Goal: Transaction & Acquisition: Purchase product/service

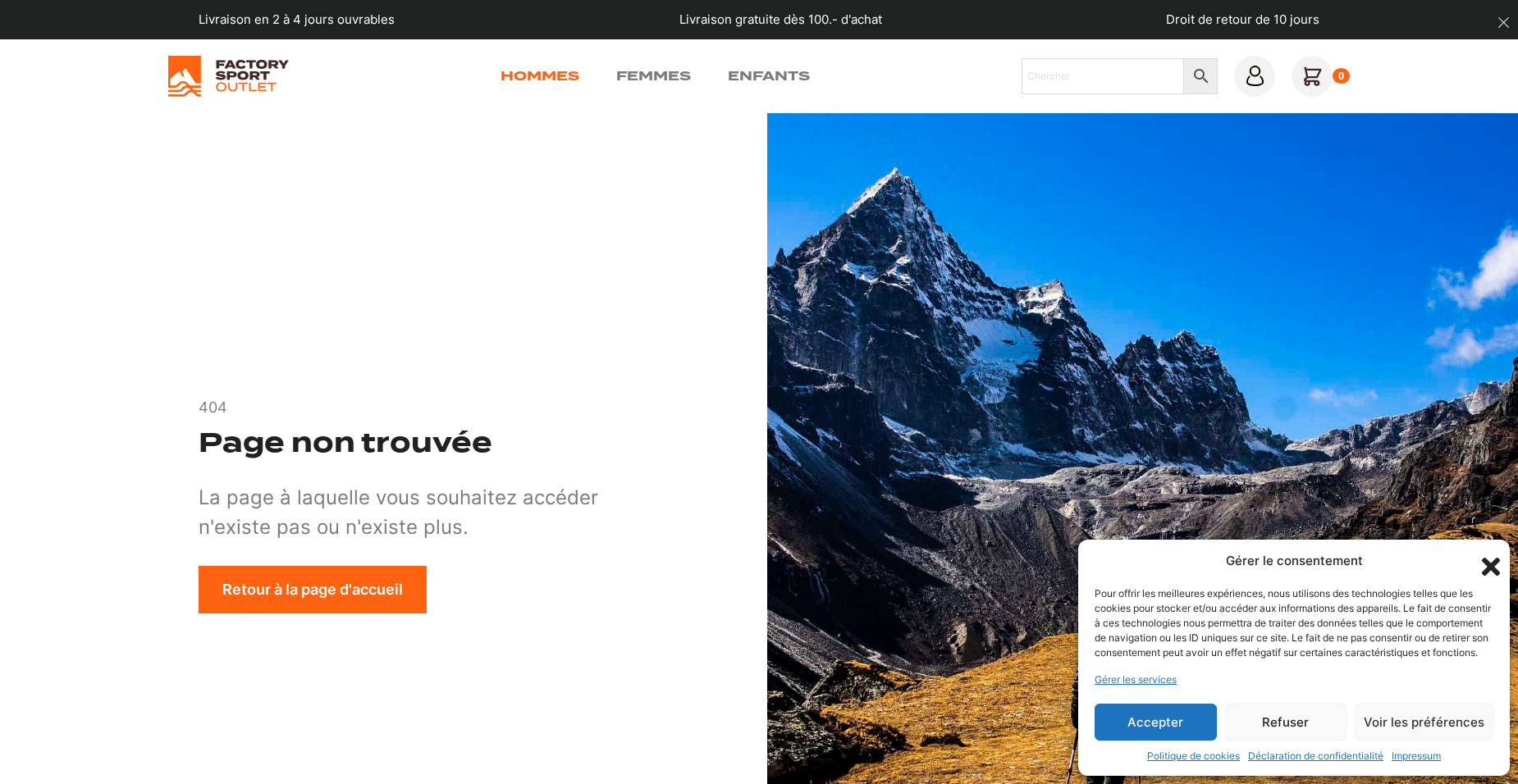
click at [543, 71] on link "Hommes" at bounding box center [540, 77] width 79 height 20
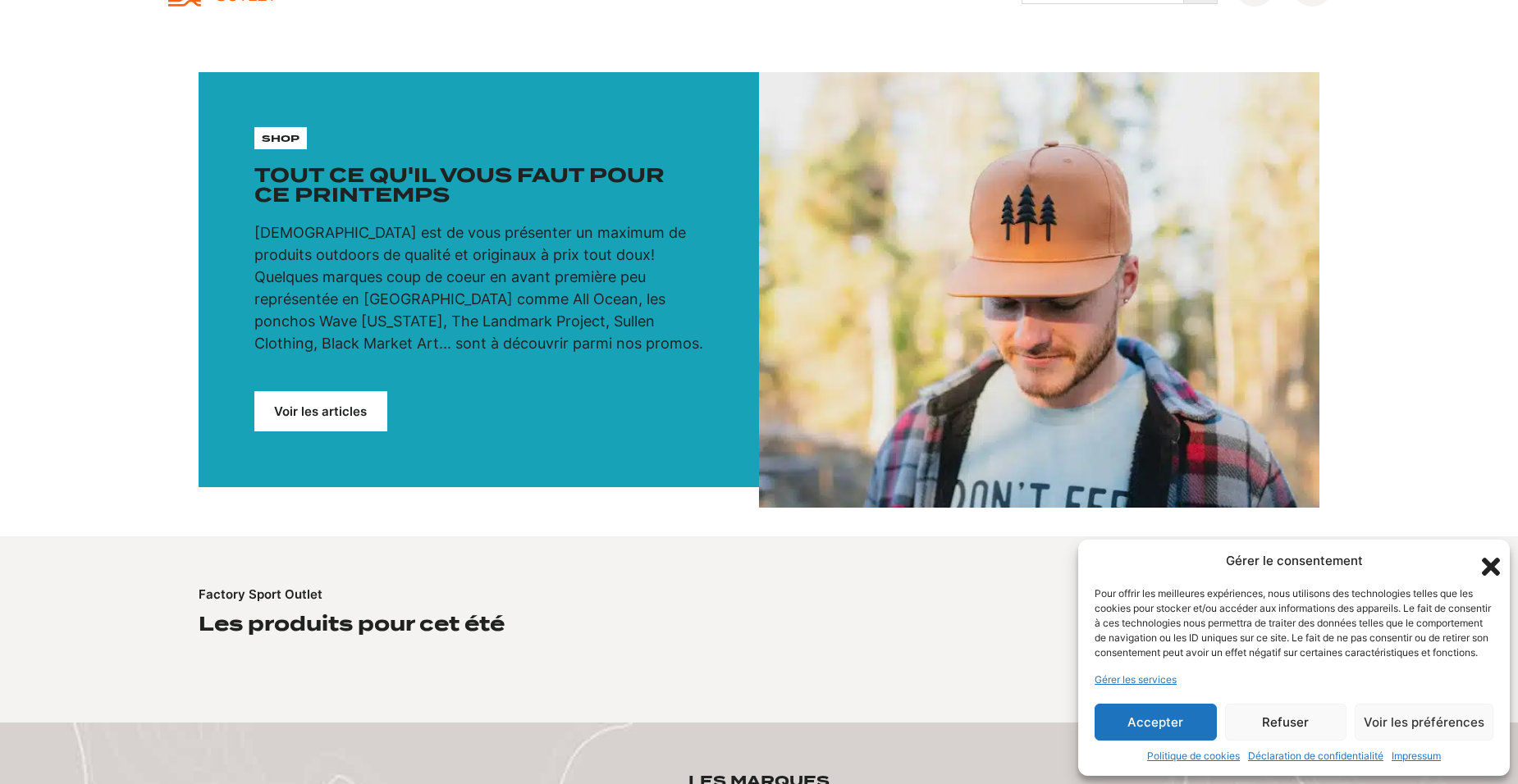
scroll to position [82, 0]
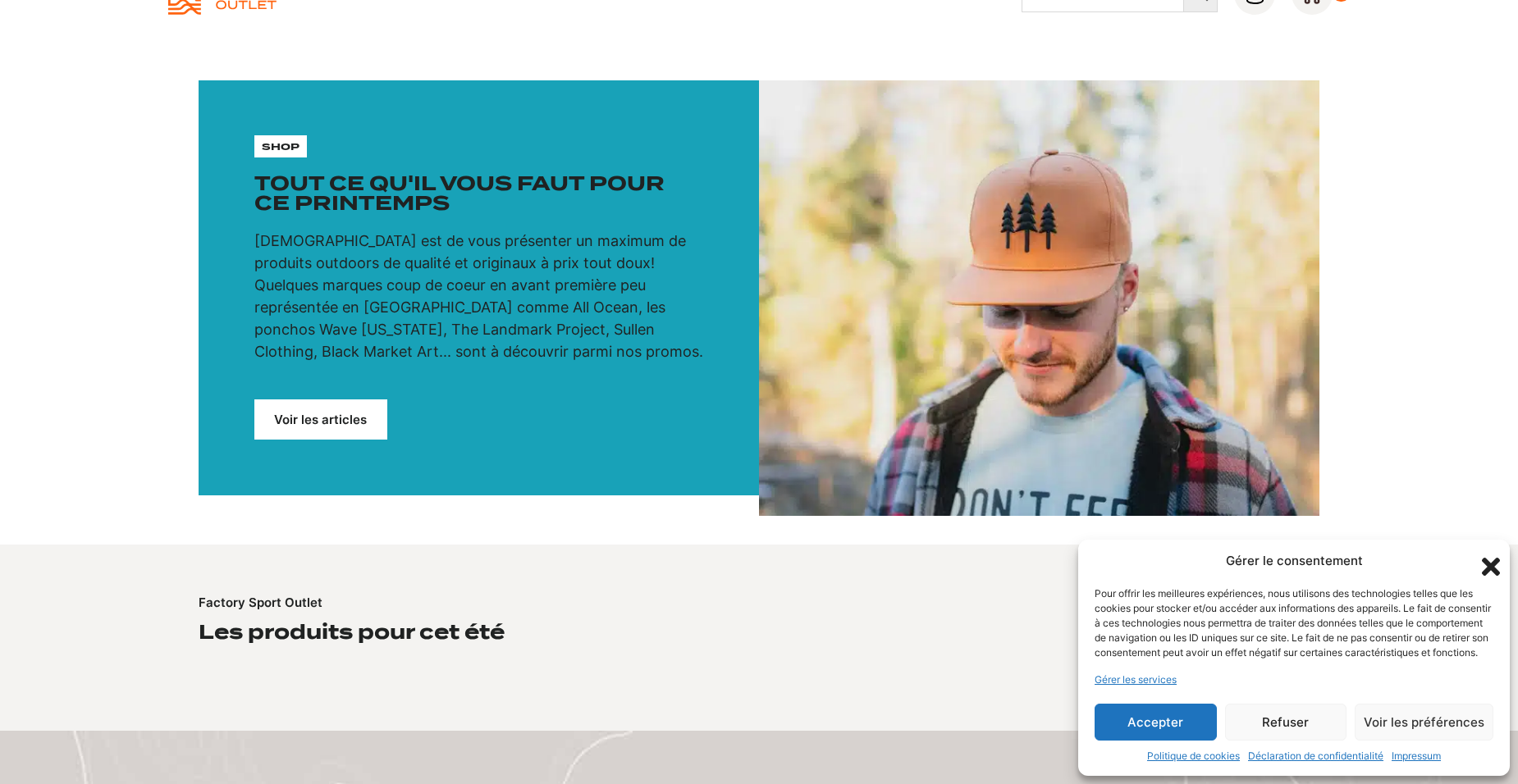
click at [318, 413] on link "Voir les articles" at bounding box center [320, 419] width 132 height 40
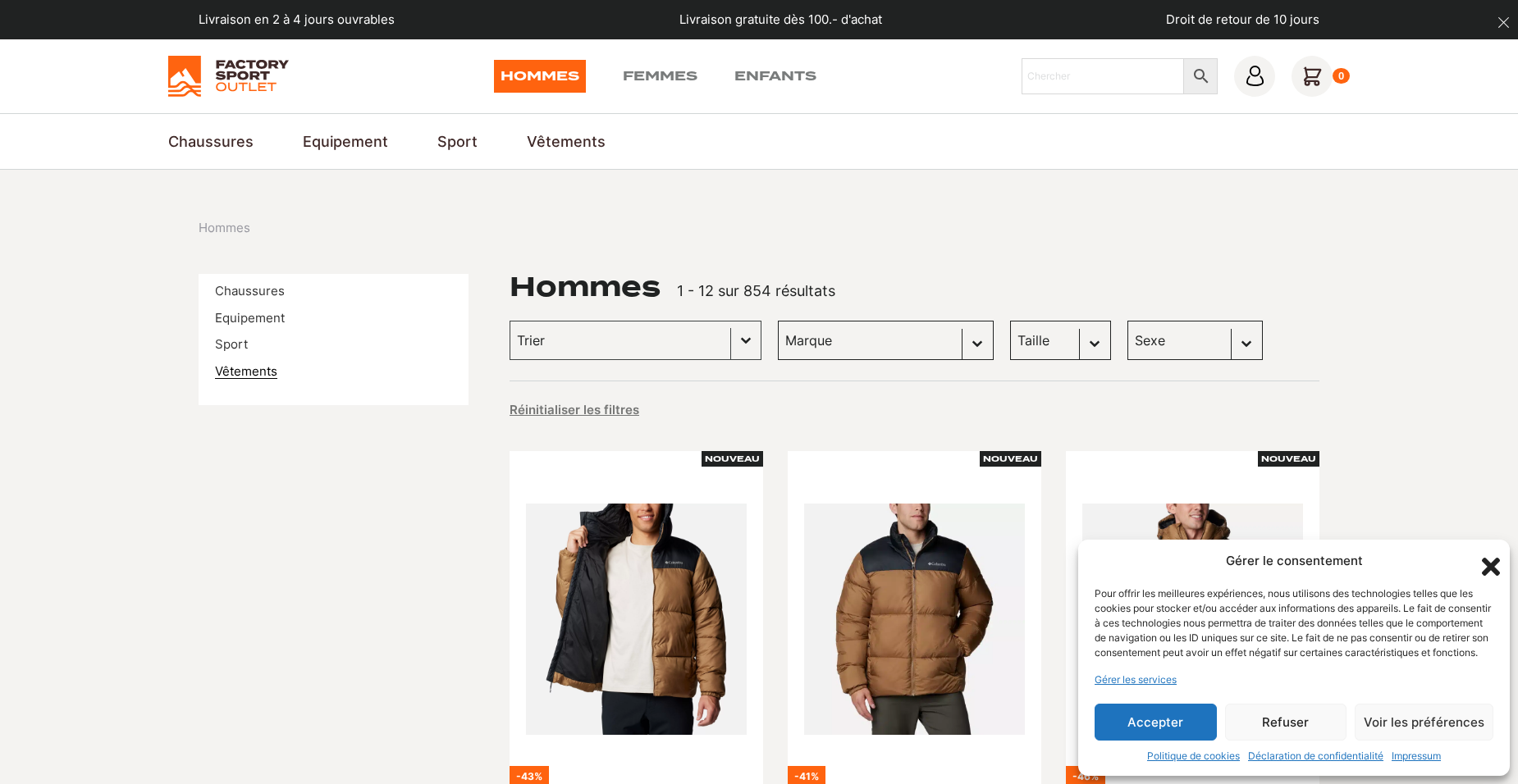
click at [249, 366] on link "Vêtements" at bounding box center [246, 371] width 63 height 16
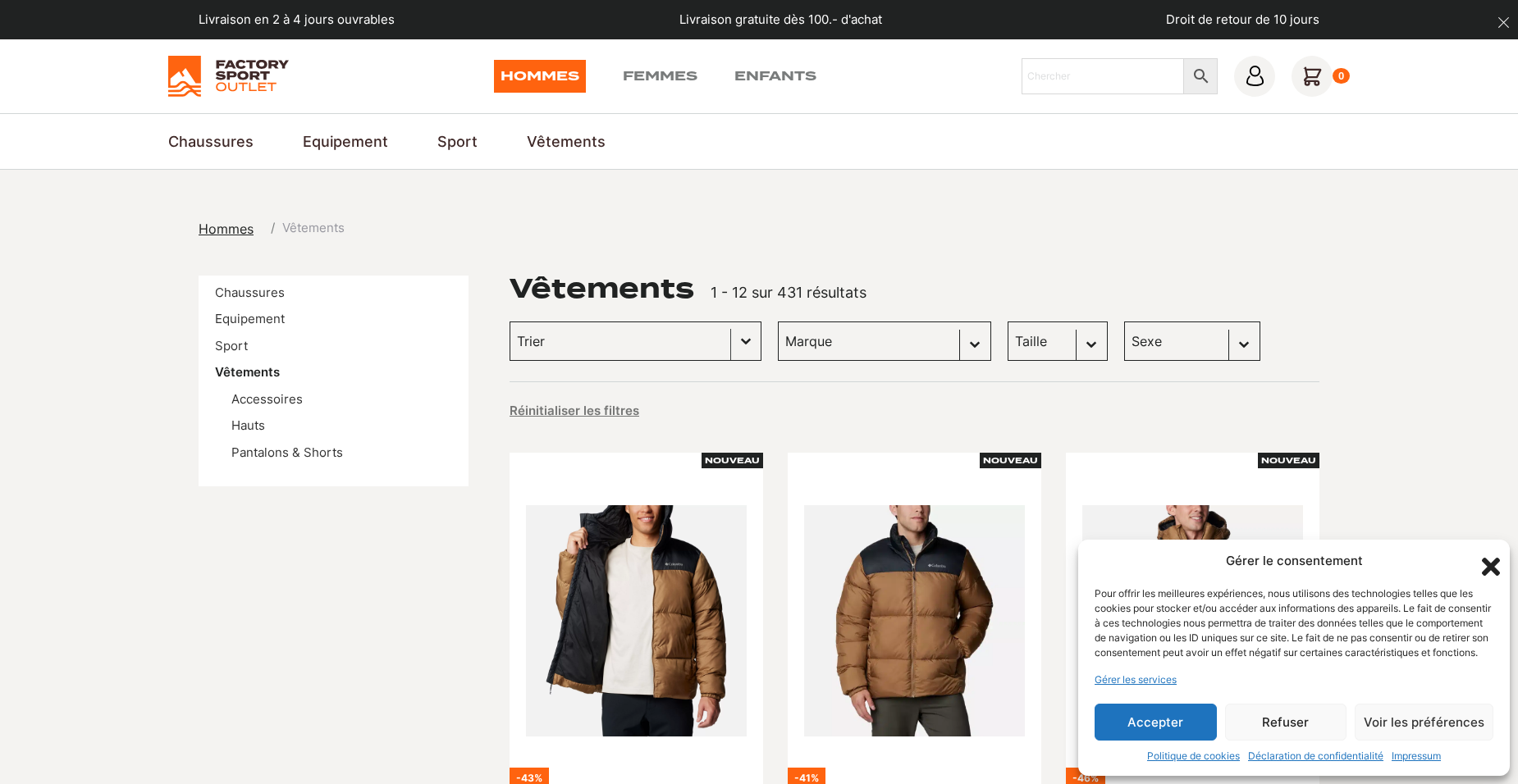
click at [731, 339] on button "Basculer la liste" at bounding box center [746, 341] width 30 height 38
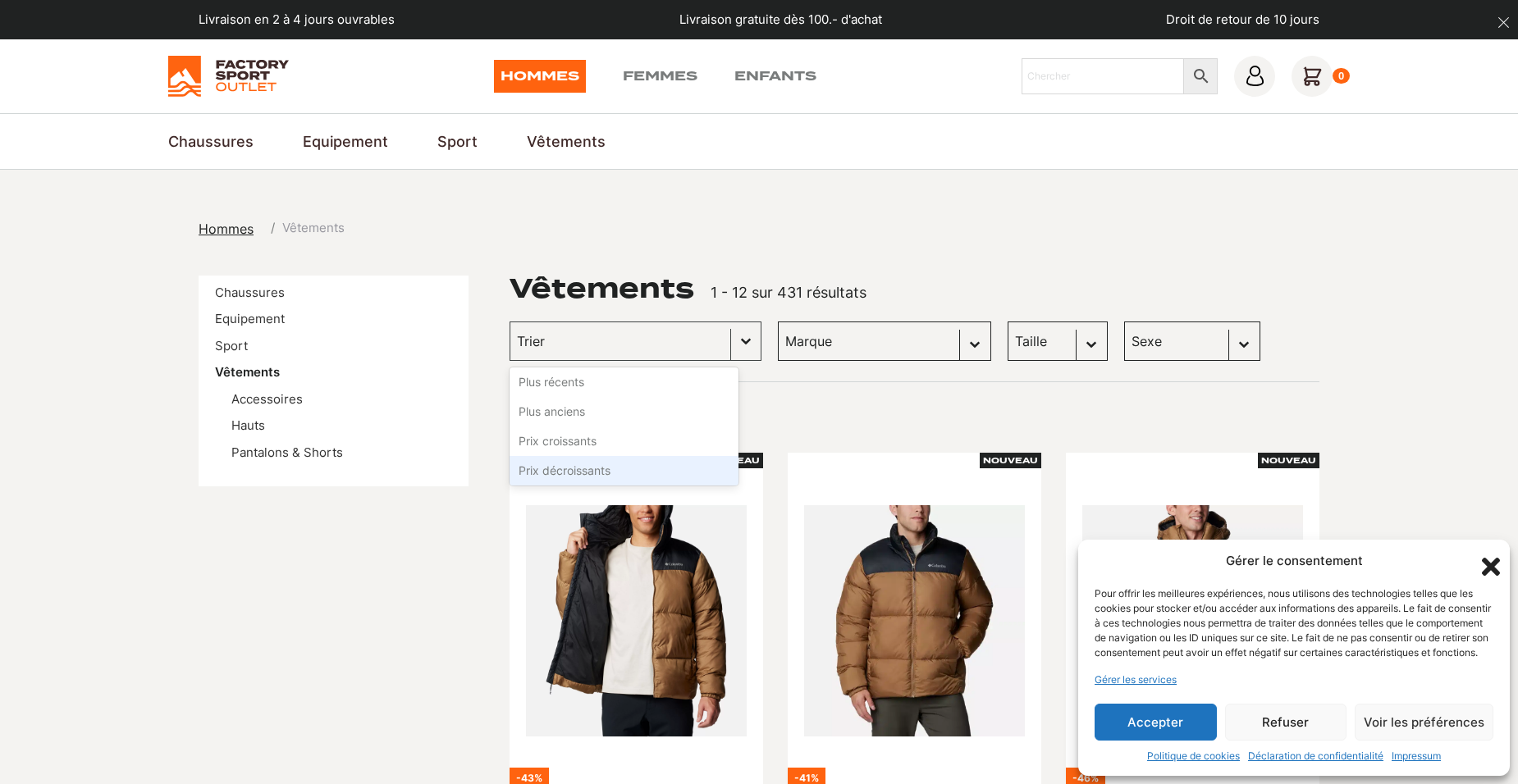
click at [555, 466] on li "Prix décroissants" at bounding box center [624, 471] width 229 height 30
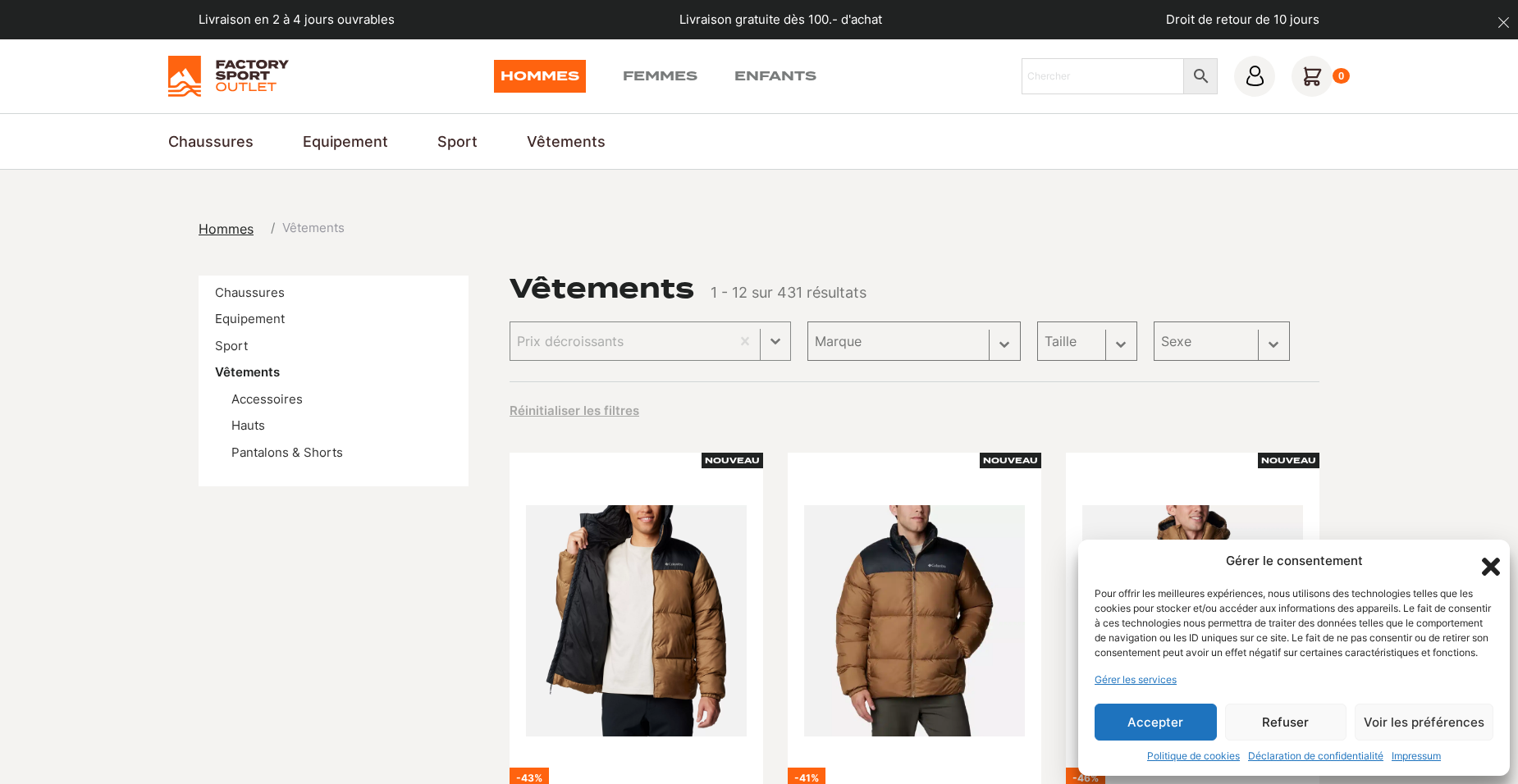
click at [1491, 557] on icon "Fermer la boîte de dialogue" at bounding box center [1490, 566] width 18 height 18
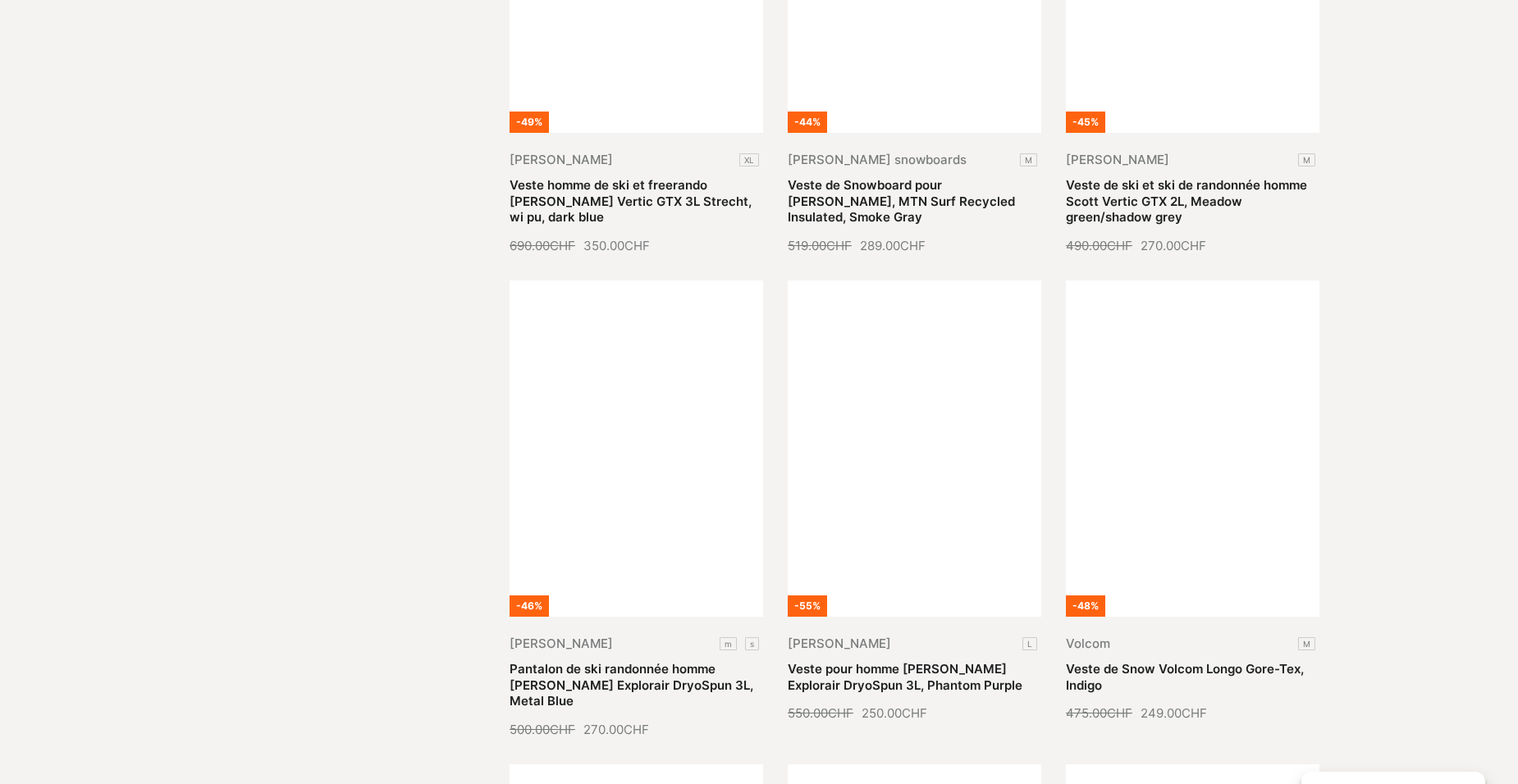
scroll to position [164, 0]
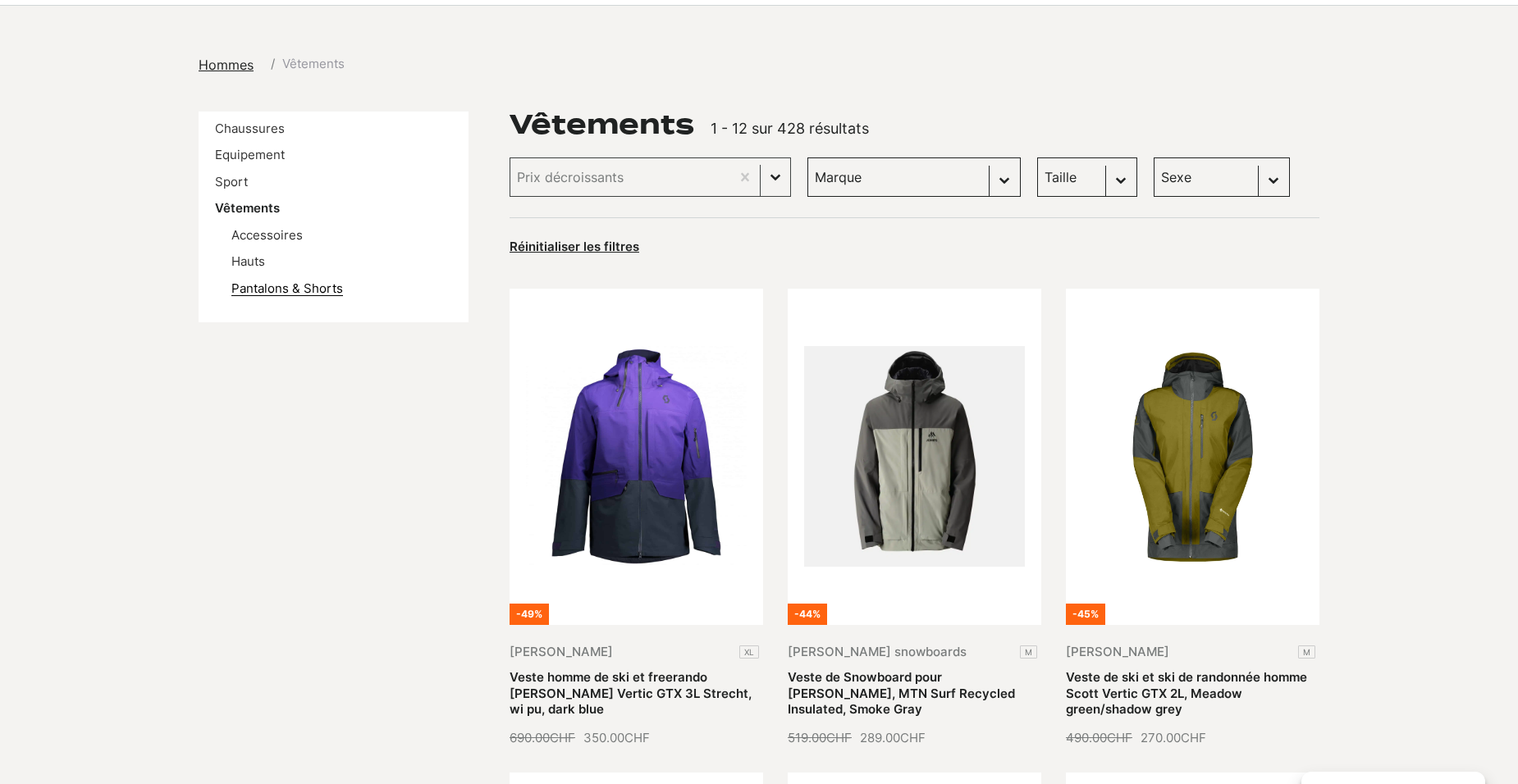
click at [254, 285] on link "Pantalons & Shorts" at bounding box center [287, 289] width 111 height 16
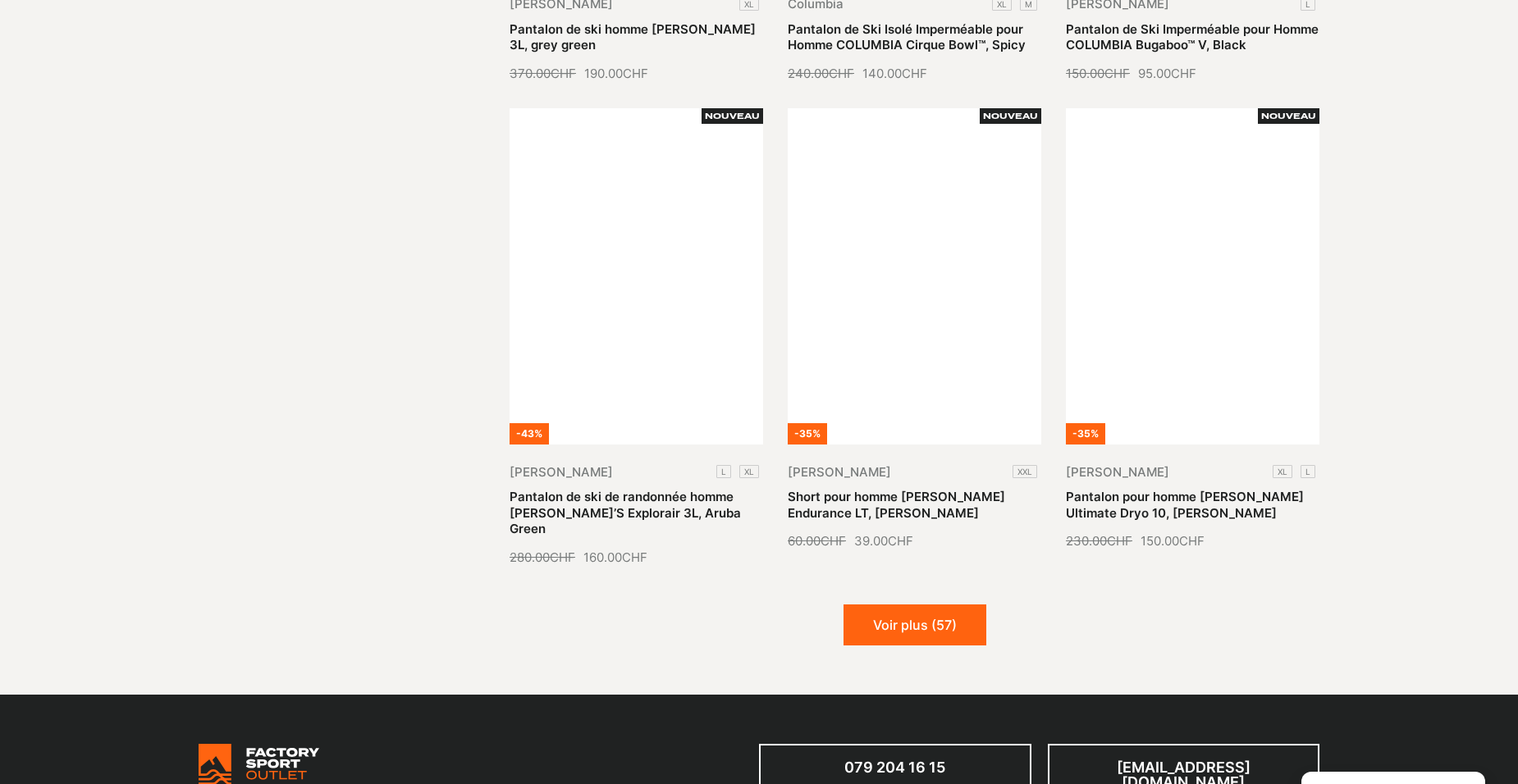
scroll to position [1804, 0]
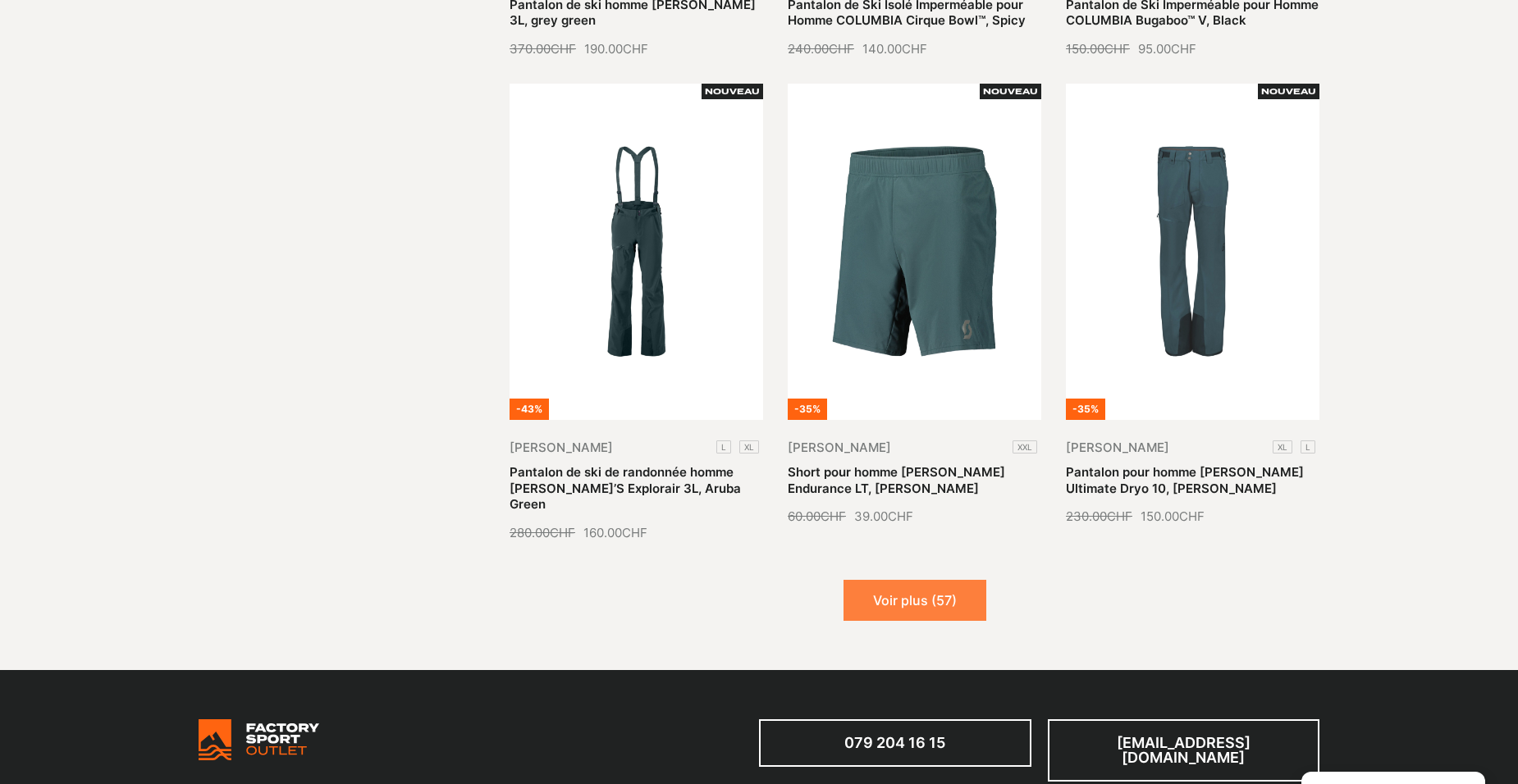
click at [904, 580] on button "Voir plus (57)" at bounding box center [914, 600] width 142 height 41
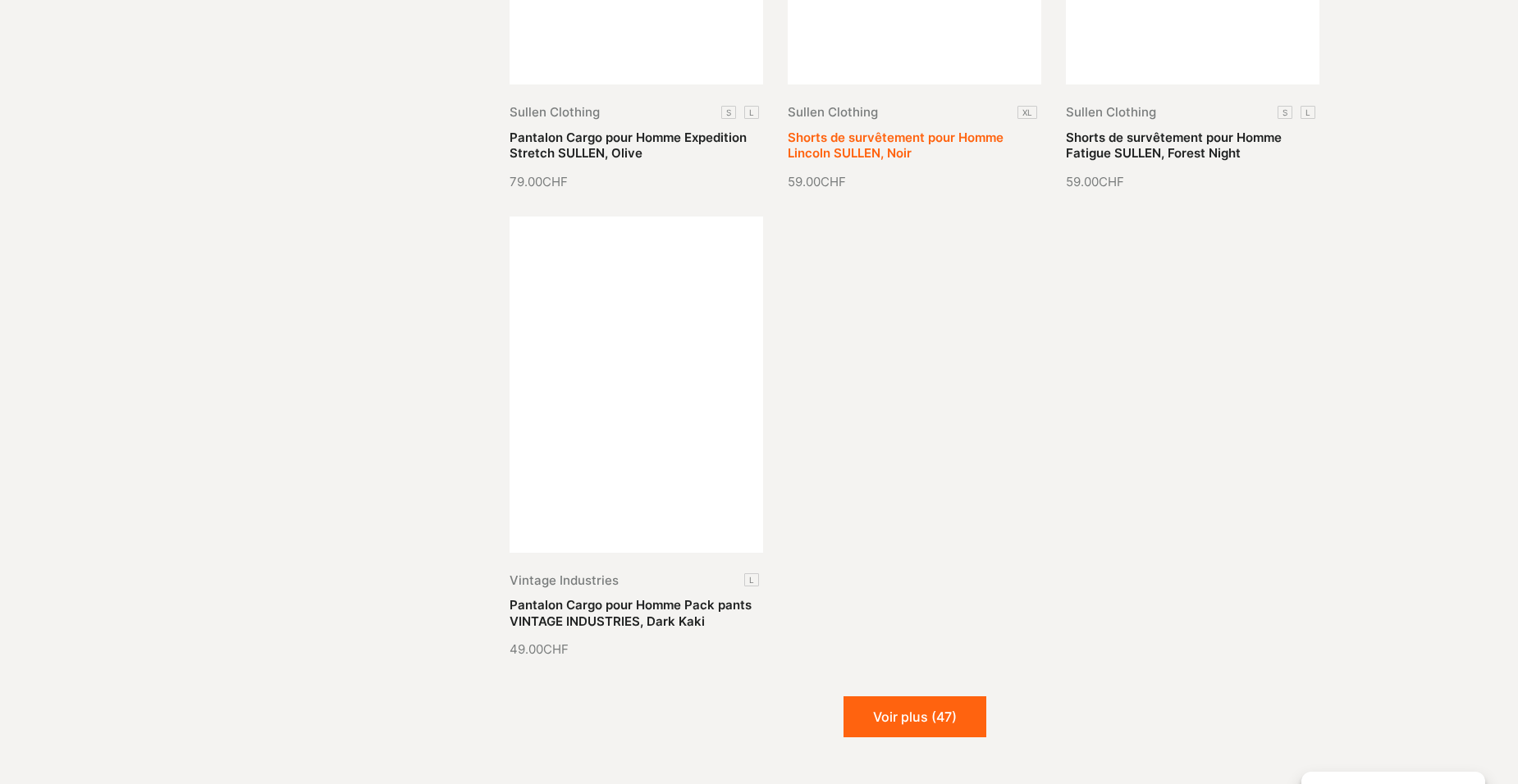
scroll to position [3689, 0]
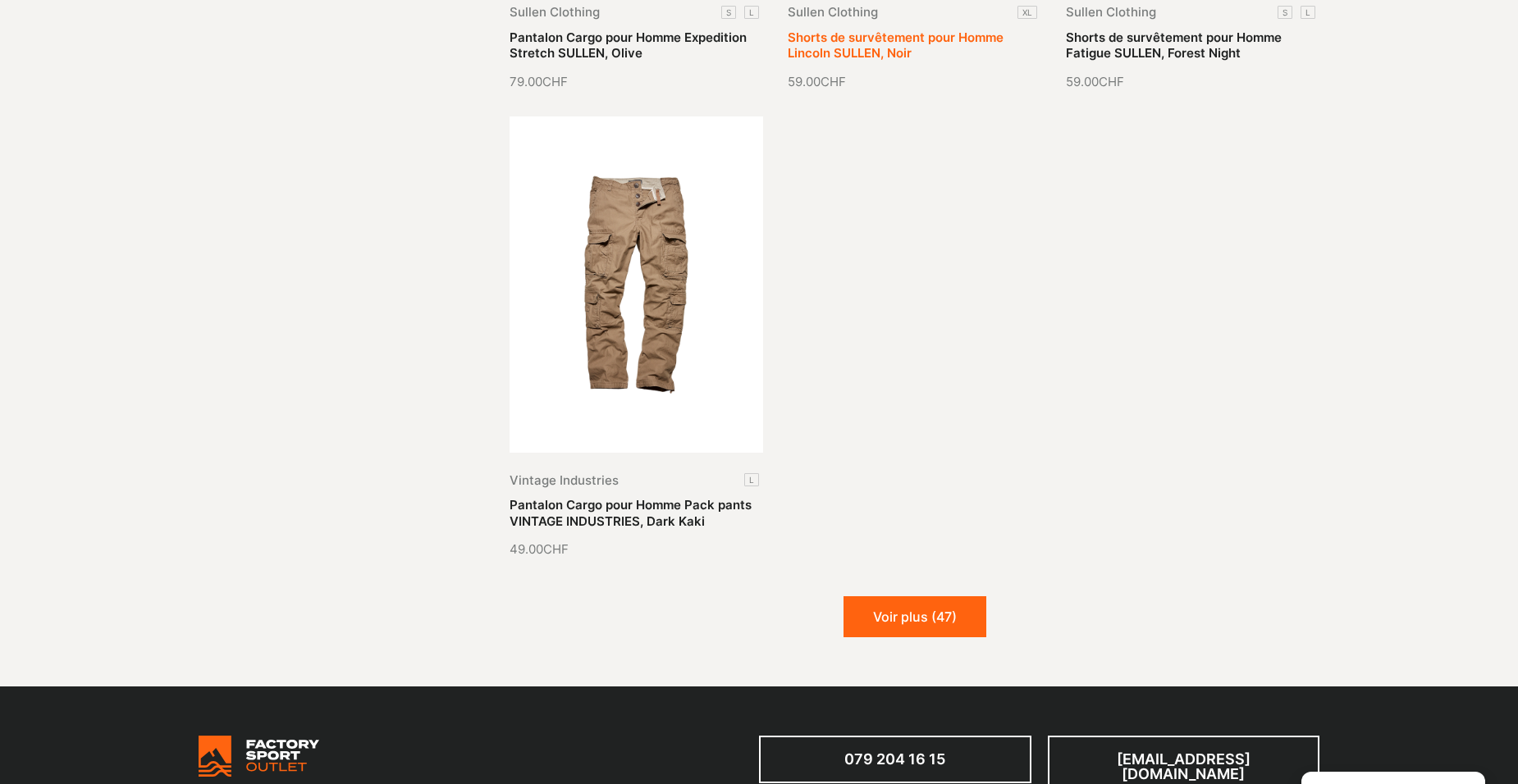
click at [893, 596] on button "Voir plus (47)" at bounding box center [914, 616] width 142 height 41
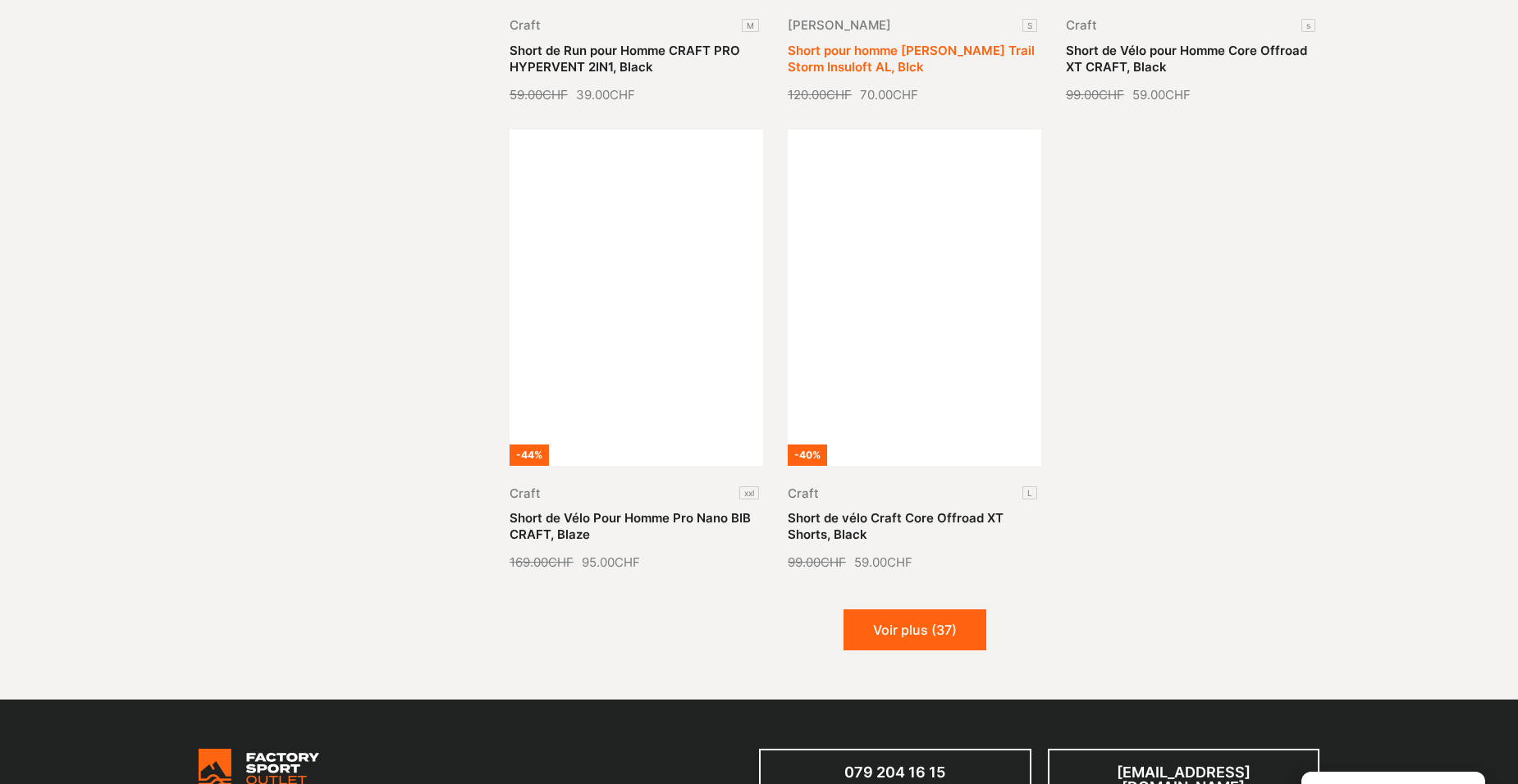
scroll to position [5083, 0]
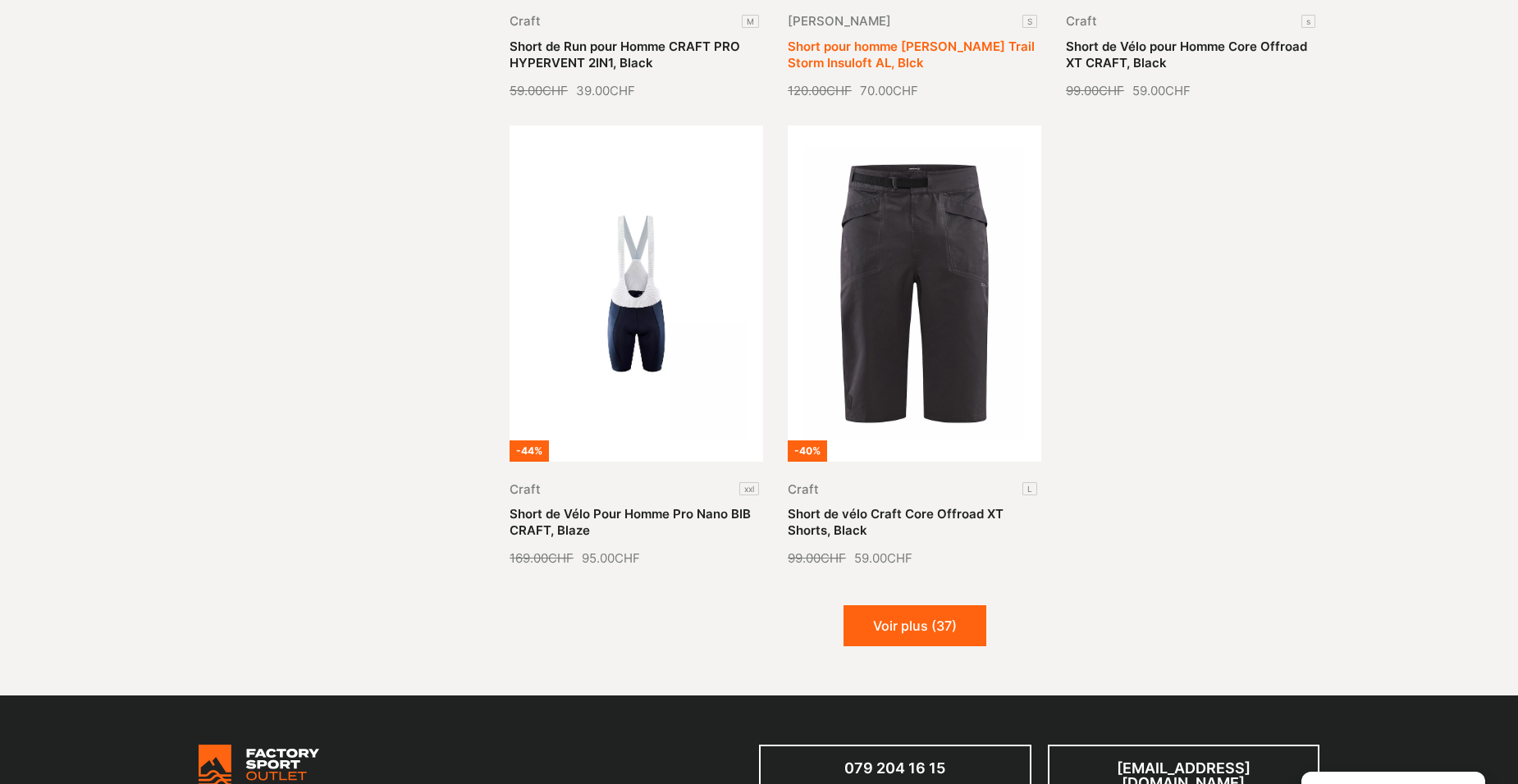
click at [893, 605] on button "Voir plus (37)" at bounding box center [914, 625] width 142 height 41
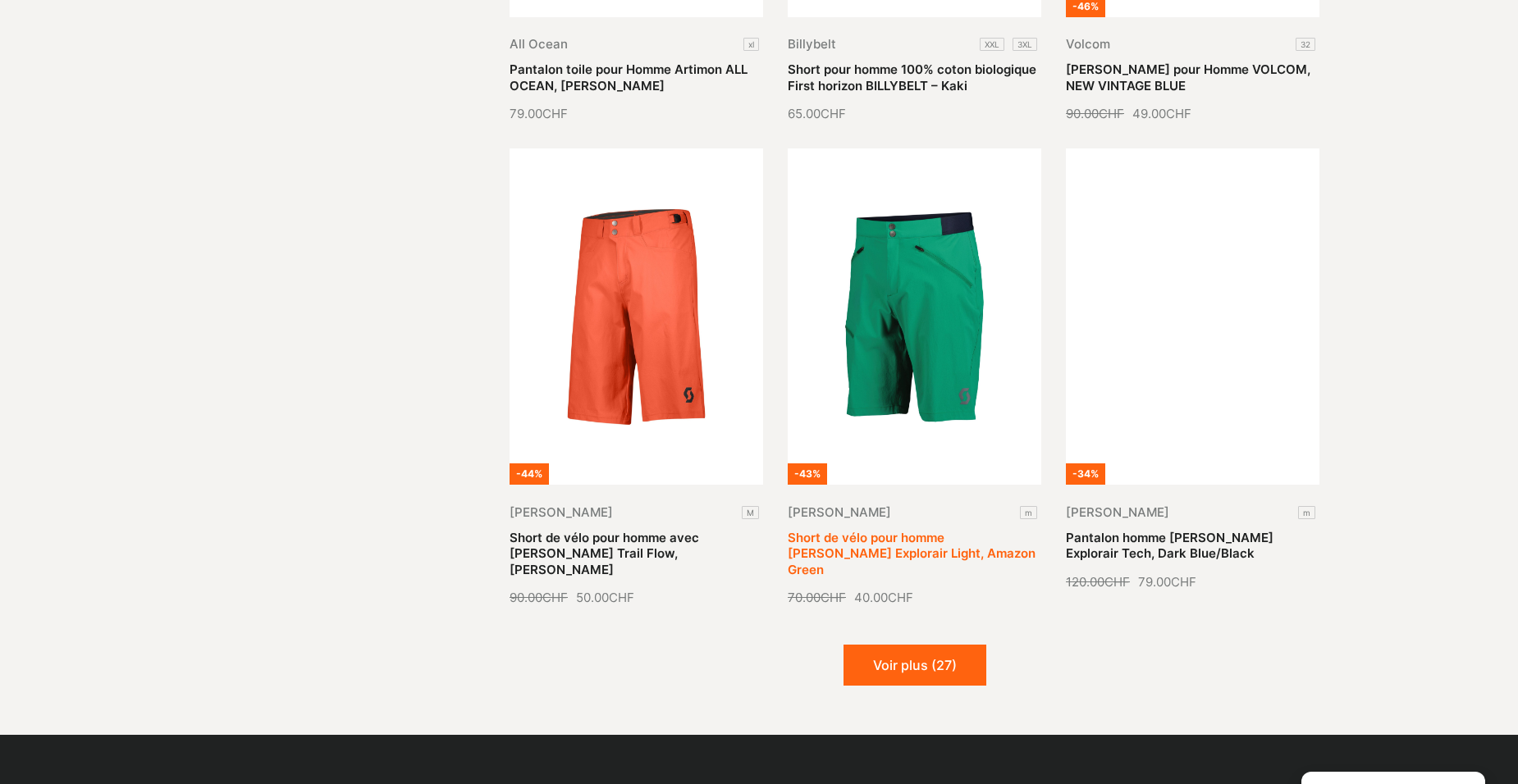
scroll to position [6477, 0]
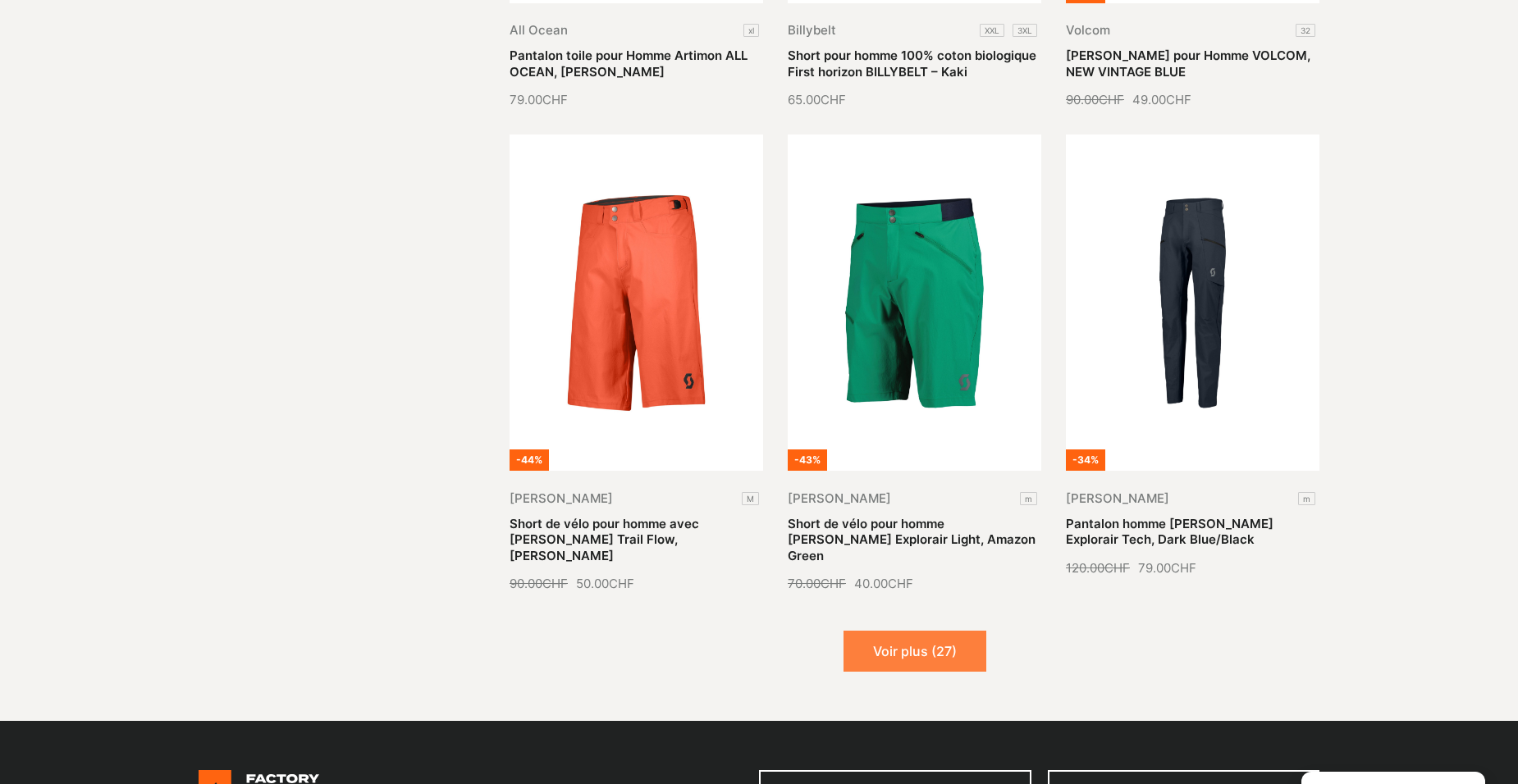
click at [887, 631] on button "Voir plus (27)" at bounding box center [914, 651] width 142 height 41
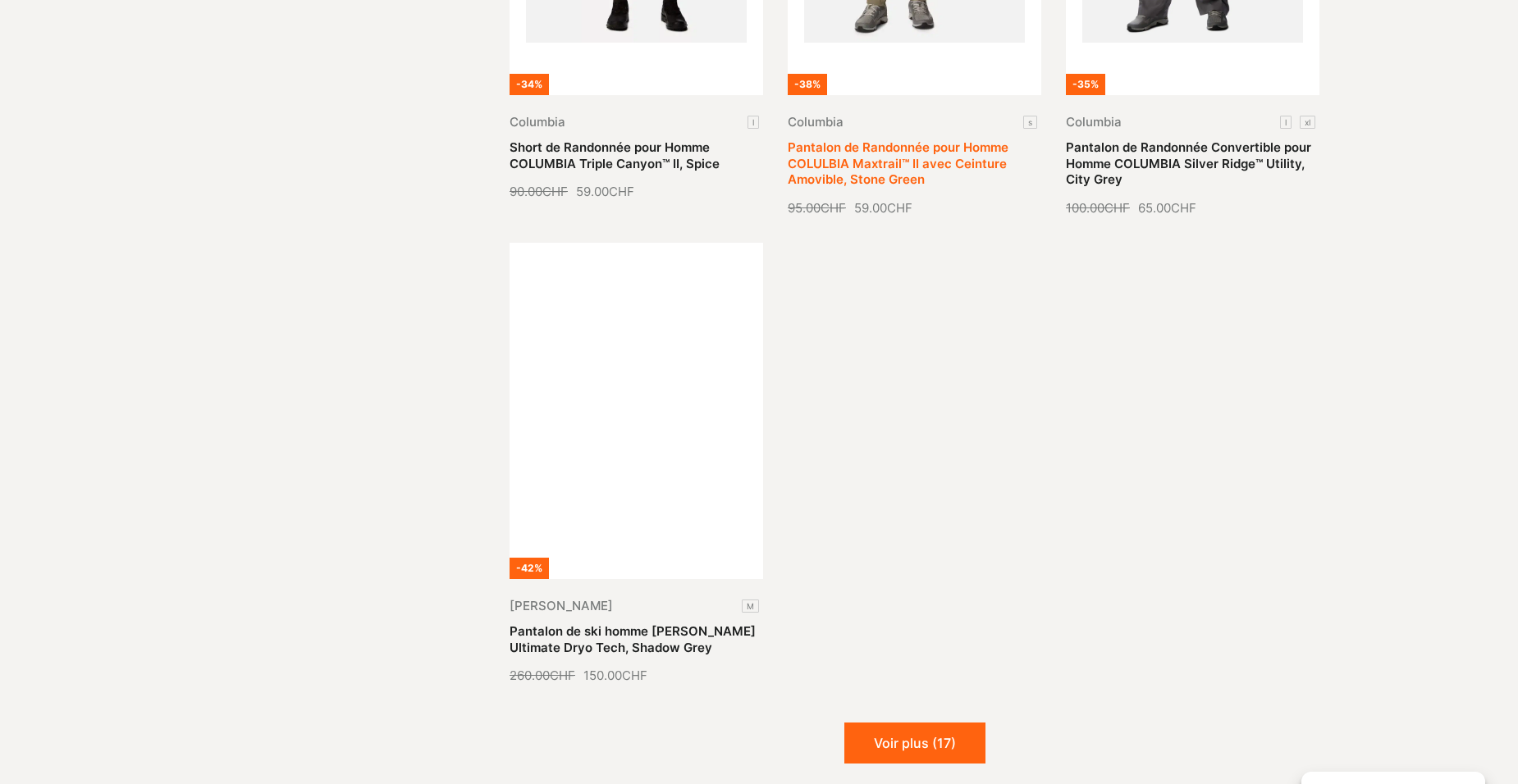
scroll to position [8281, 0]
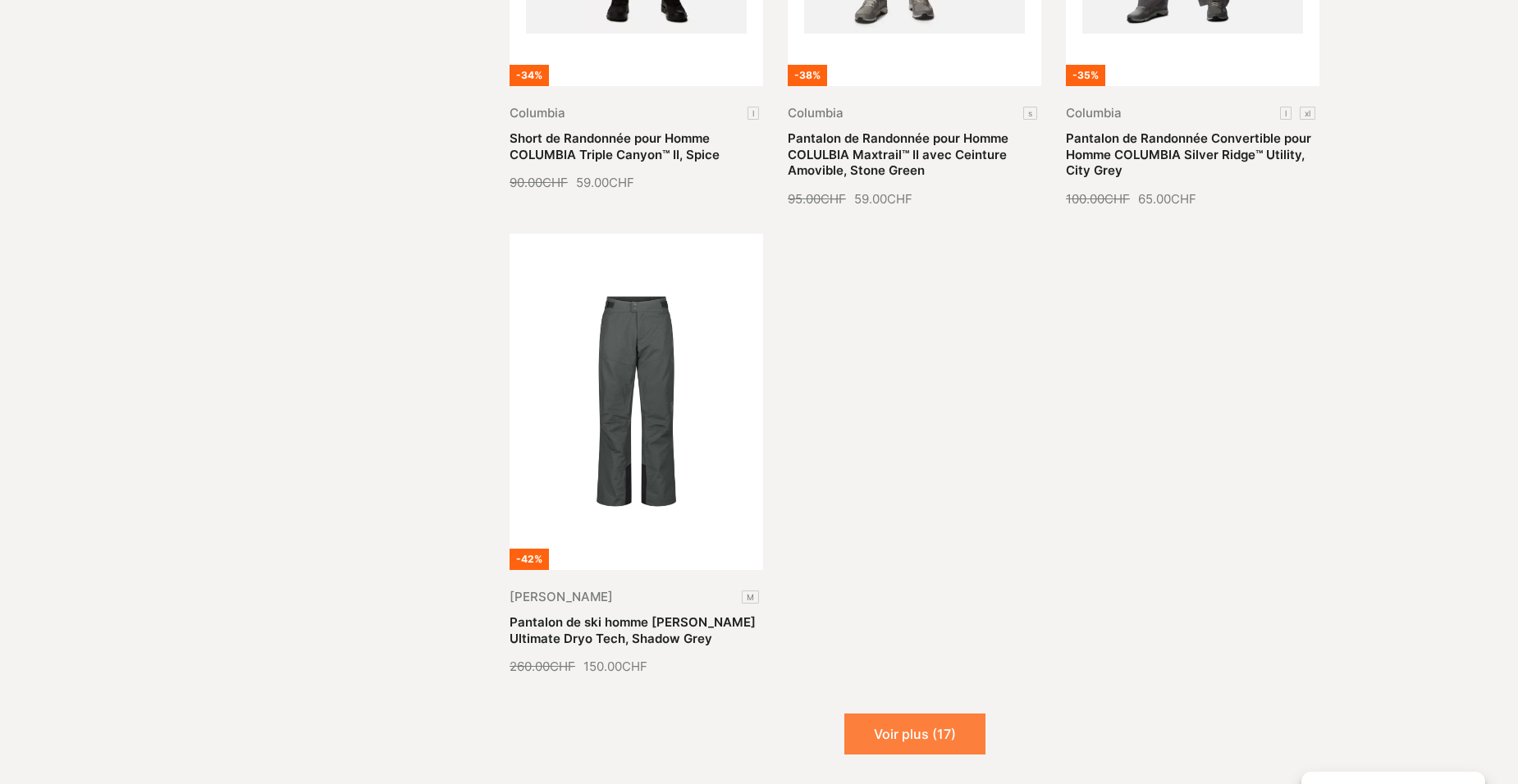
click at [889, 713] on button "Voir plus (17)" at bounding box center [915, 733] width 141 height 41
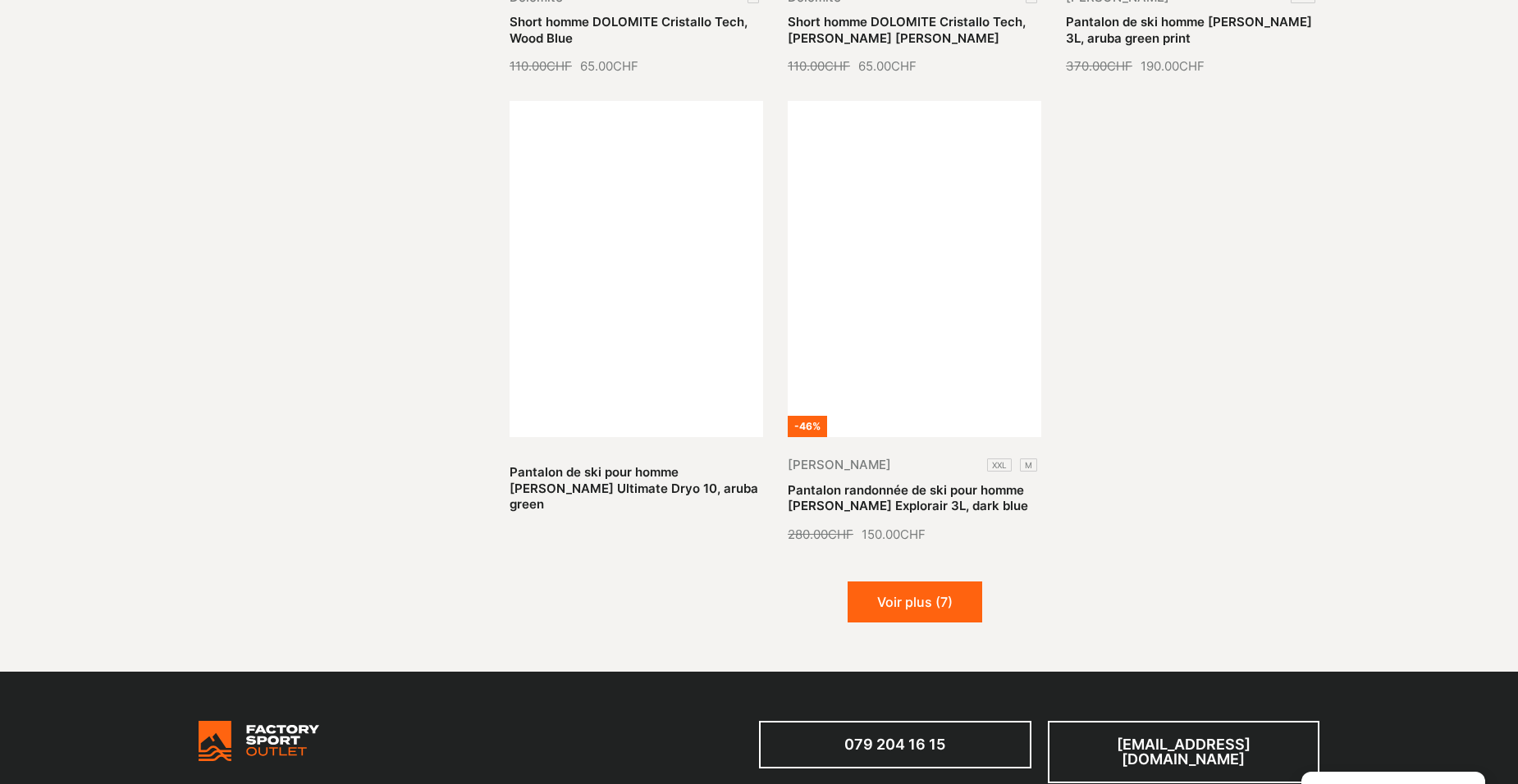
scroll to position [9839, 0]
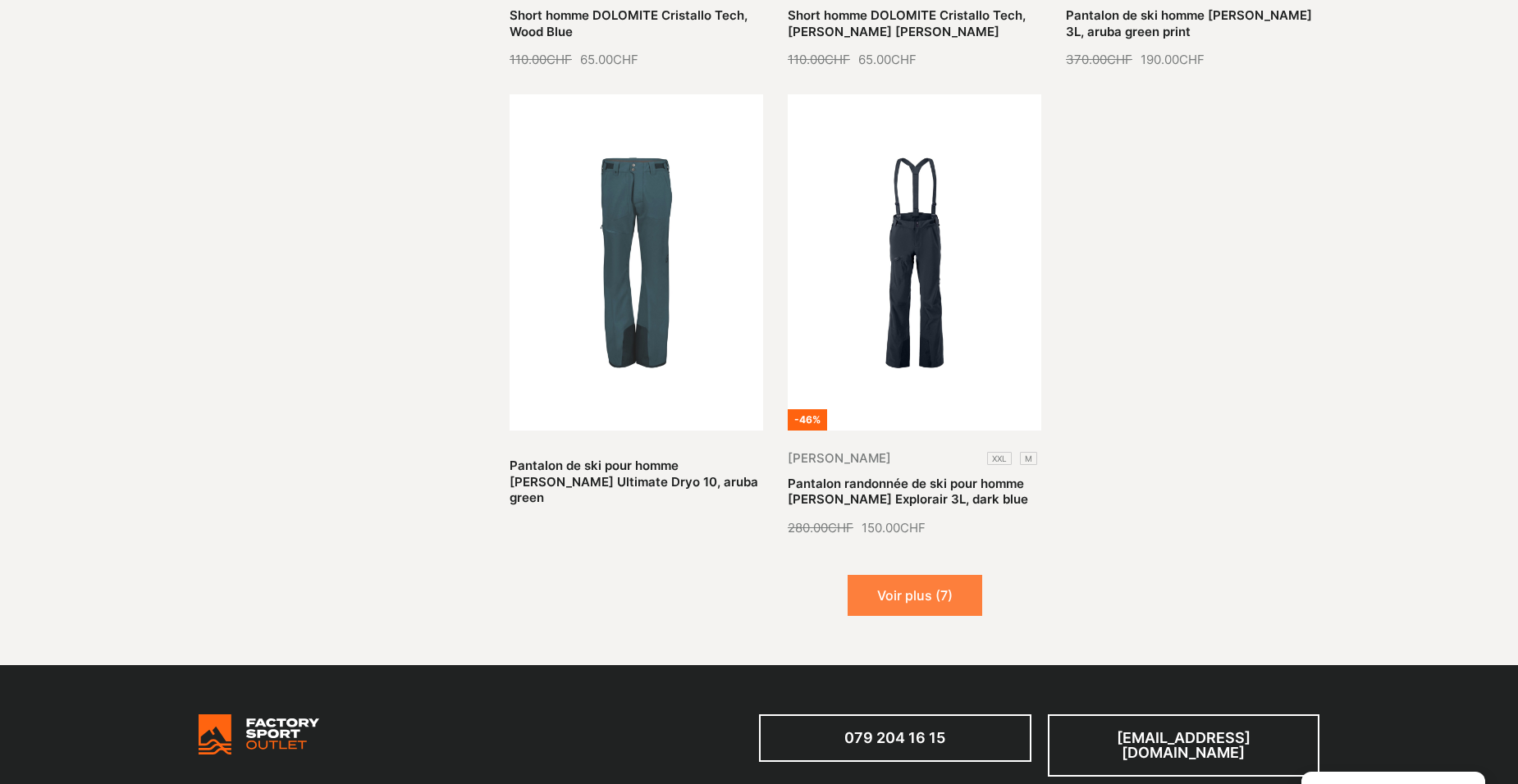
click at [933, 575] on button "Voir plus (7)" at bounding box center [914, 595] width 134 height 41
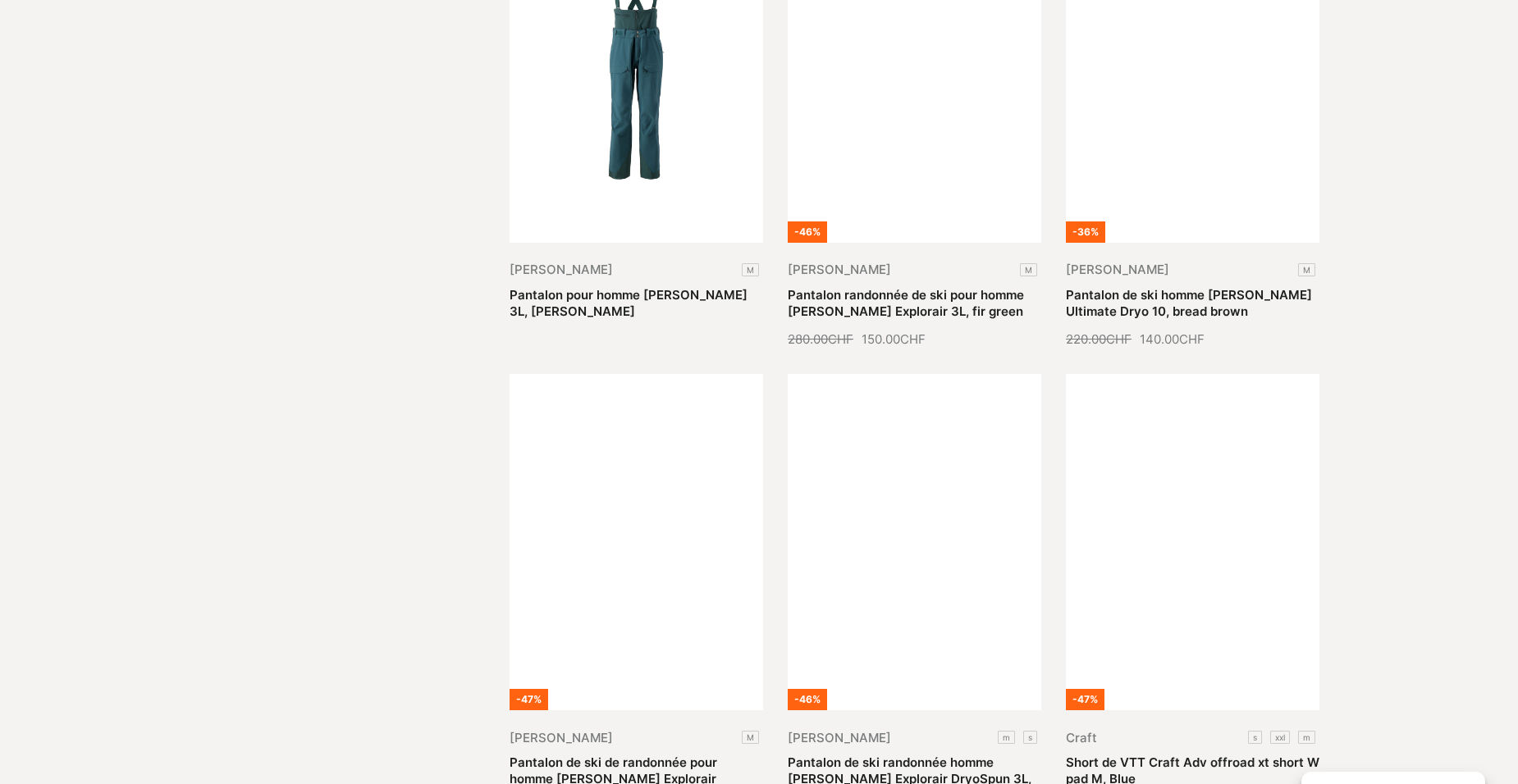
scroll to position [10576, 0]
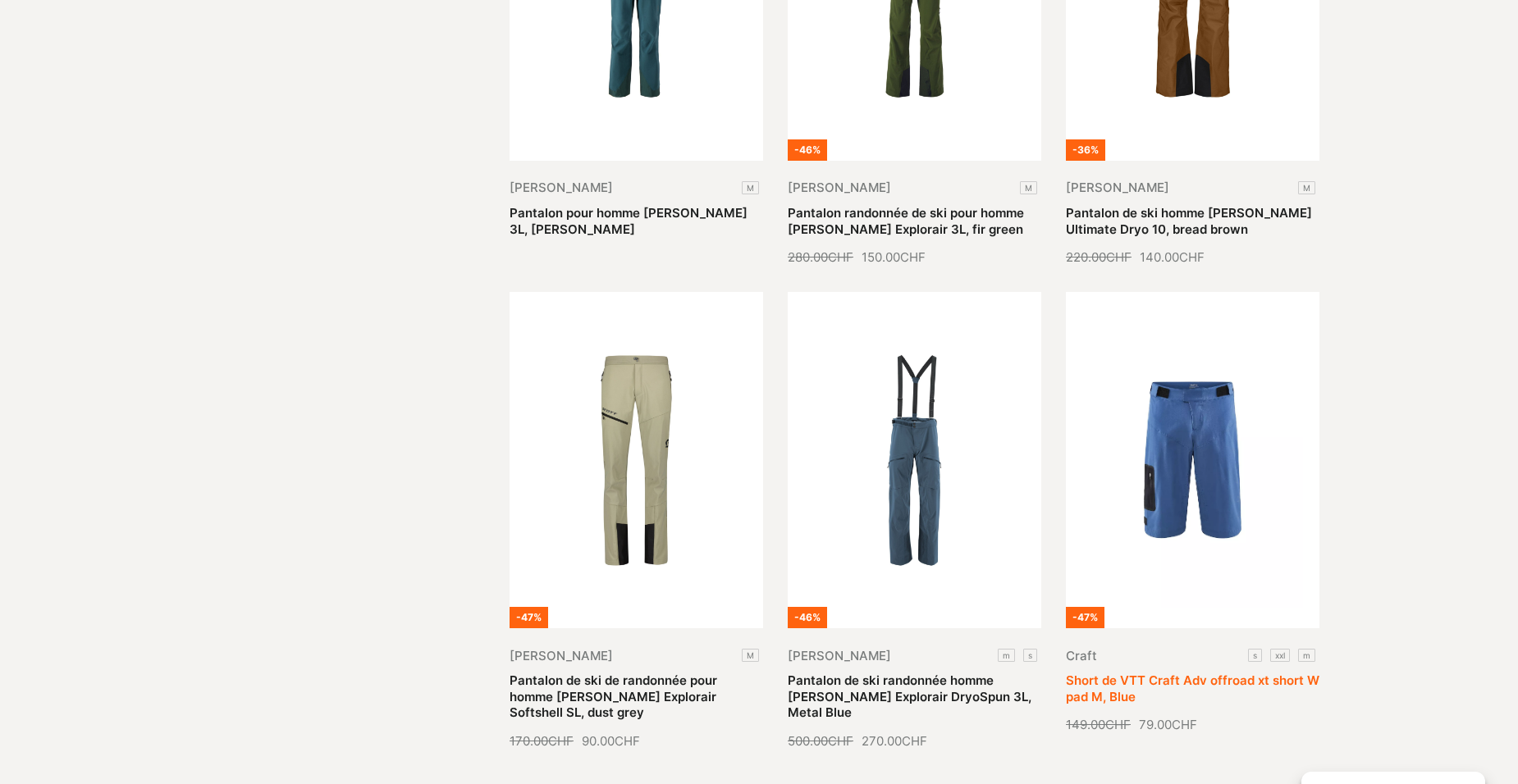
click at [1182, 673] on link "Short de VTT Craft Adv offroad xt short W pad M, Blue" at bounding box center [1192, 688] width 254 height 32
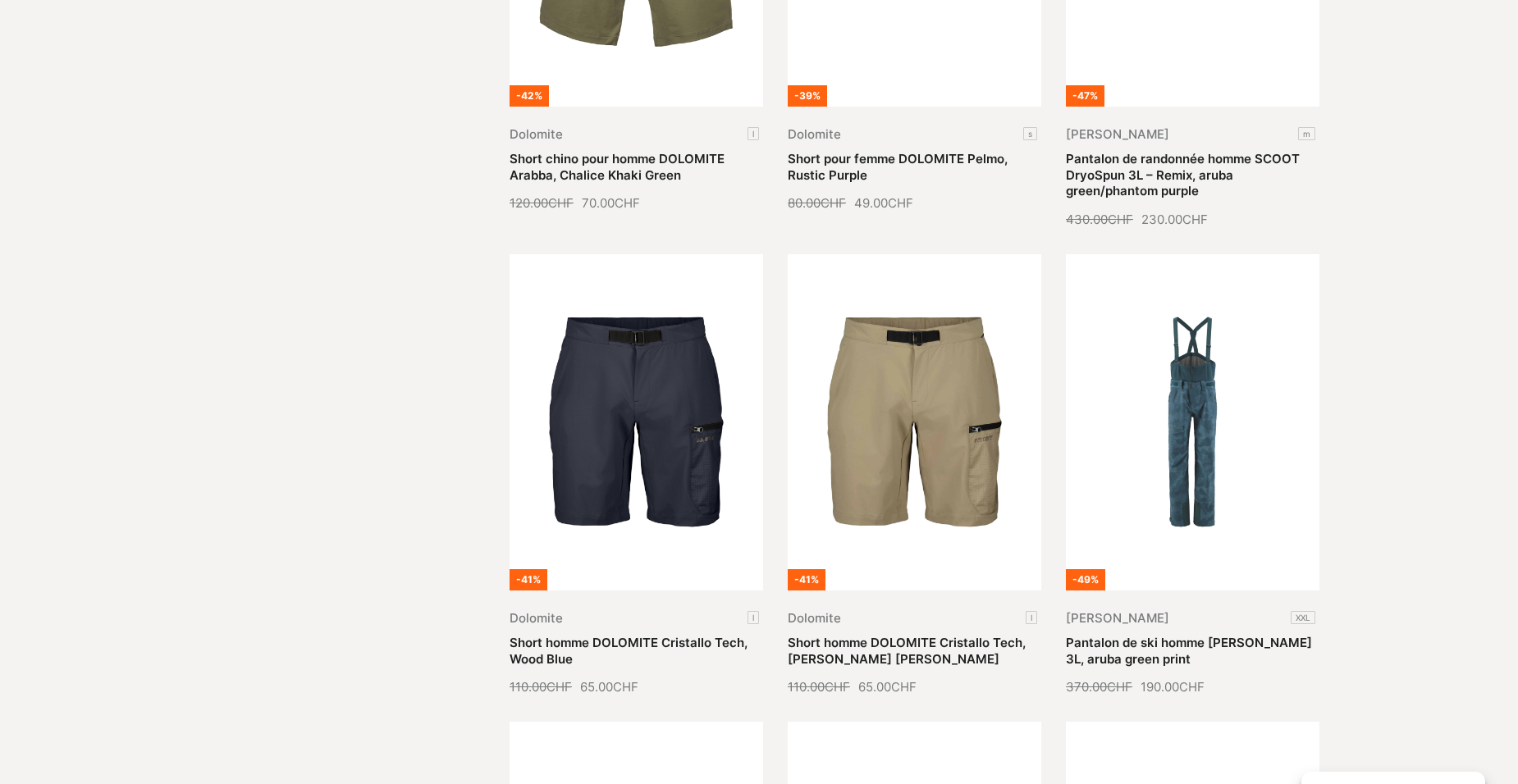
scroll to position [9183, 0]
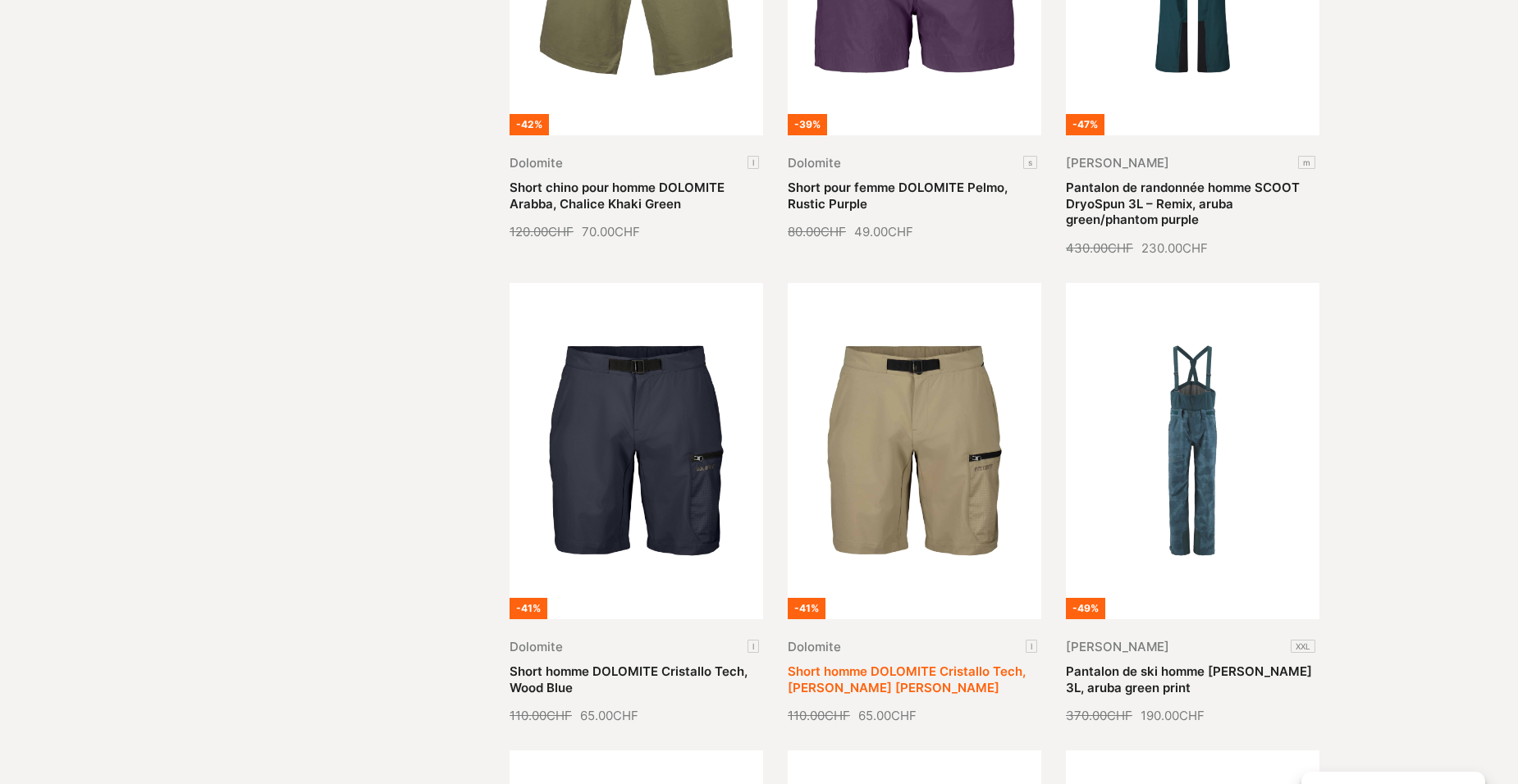
click at [897, 664] on link "Short homme DOLOMITE Cristallo Tech, Gallo Brown" at bounding box center [906, 680] width 238 height 32
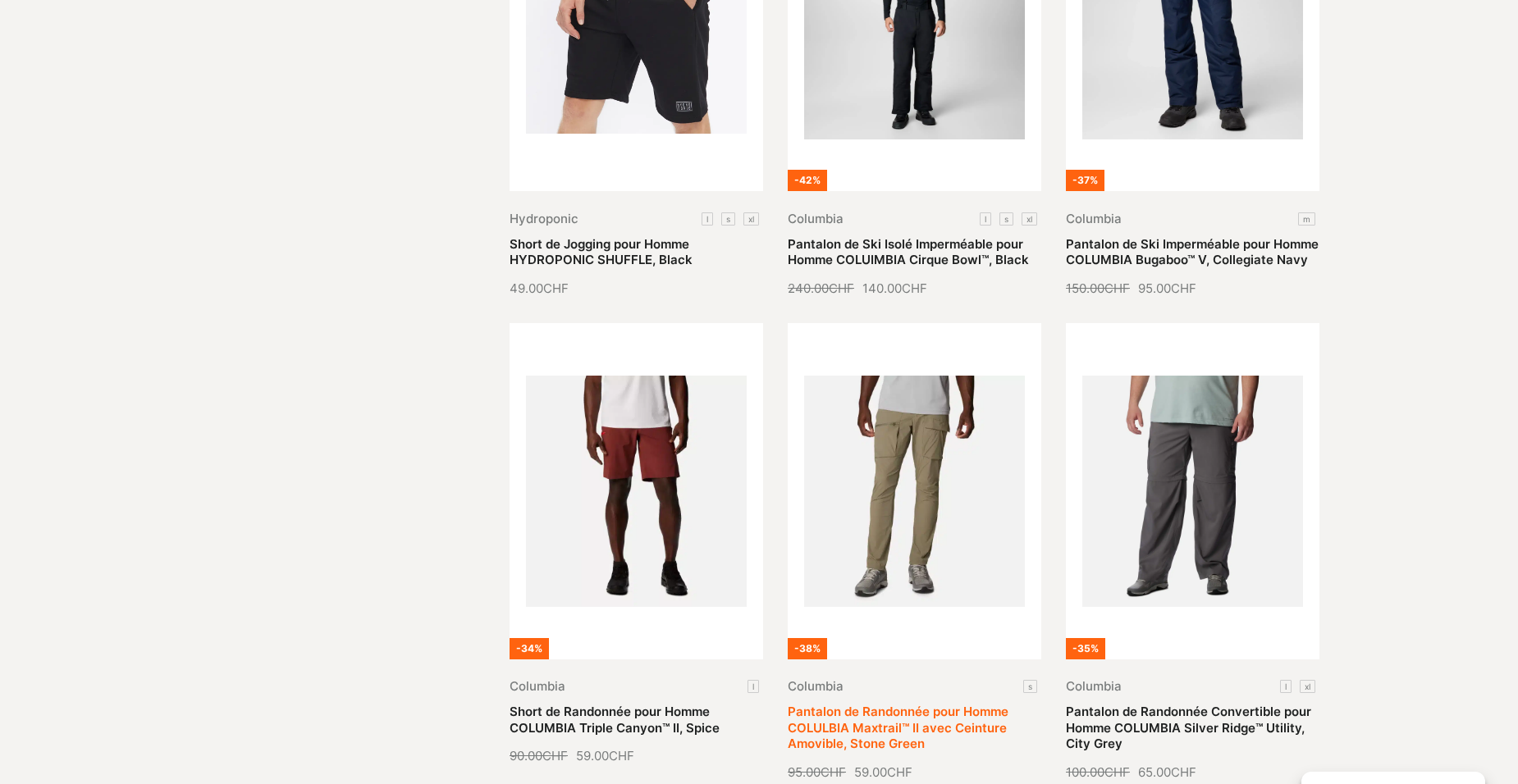
scroll to position [7707, 0]
click at [629, 704] on link "Short de Randonnée pour Homme COLUMBIA Triple Canyon™ II, Spice" at bounding box center [614, 720] width 210 height 32
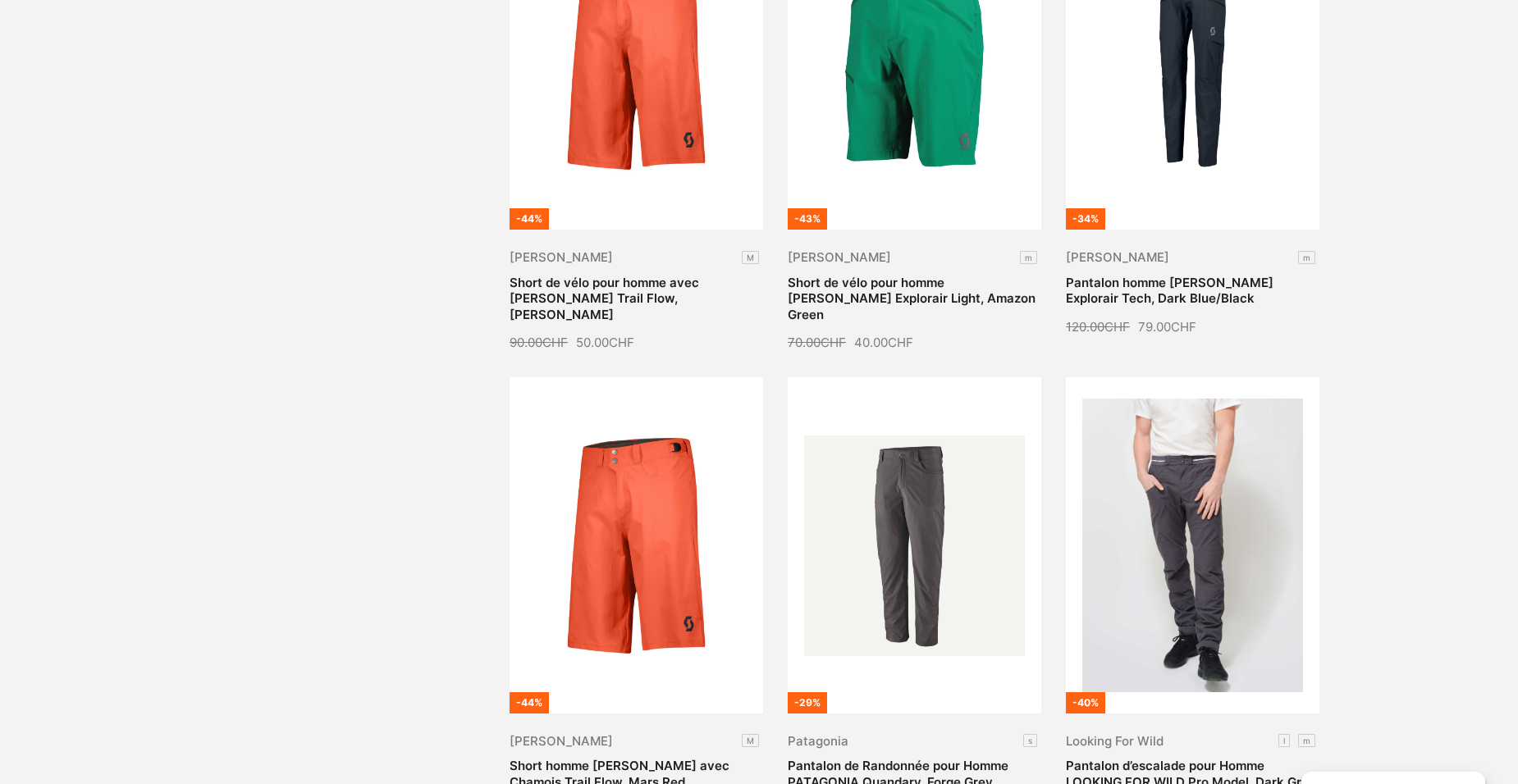
scroll to position [6723, 0]
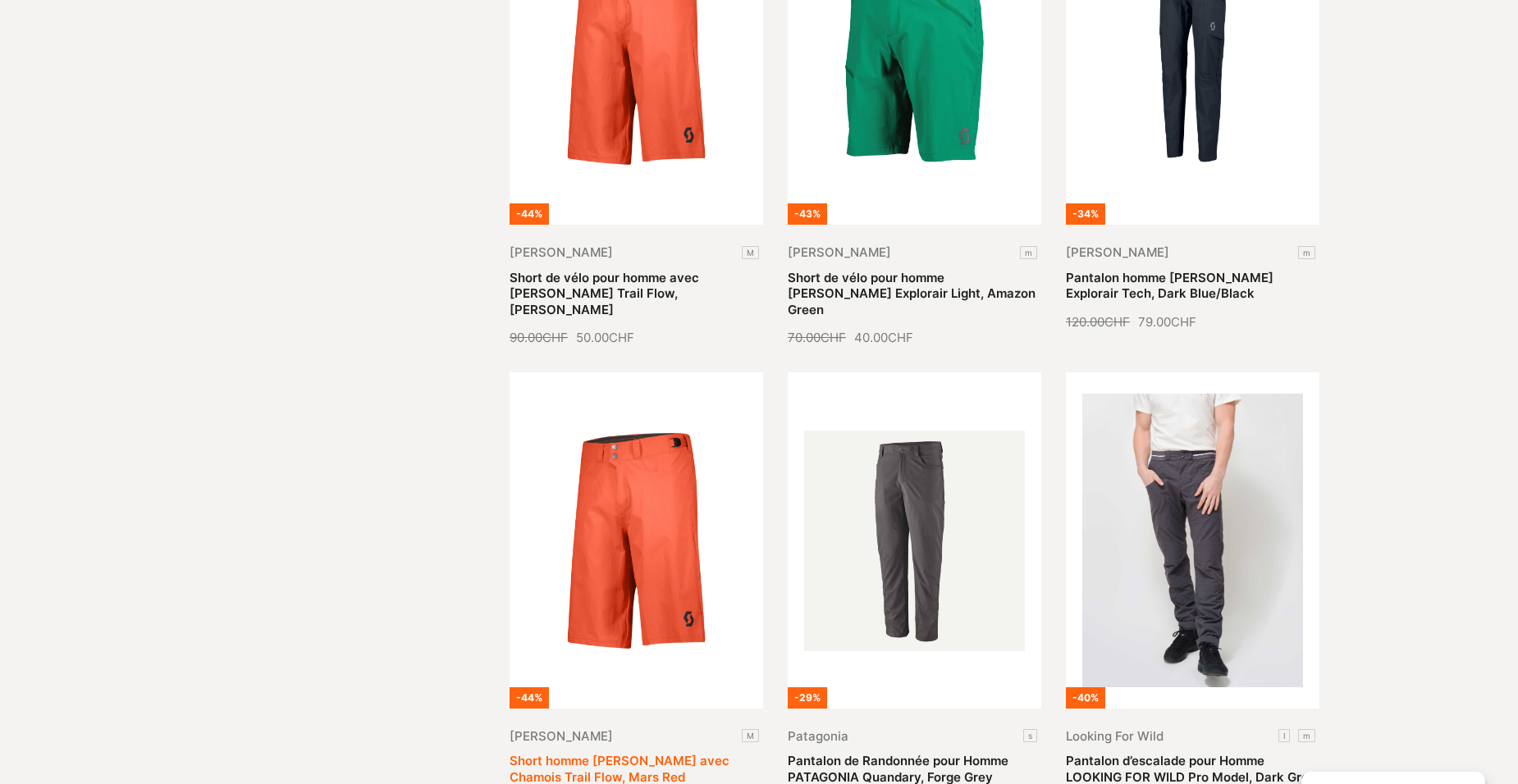
click at [655, 752] on link "Short homme [PERSON_NAME] avec Chamois Trail Flow, Mars Red" at bounding box center [619, 768] width 220 height 32
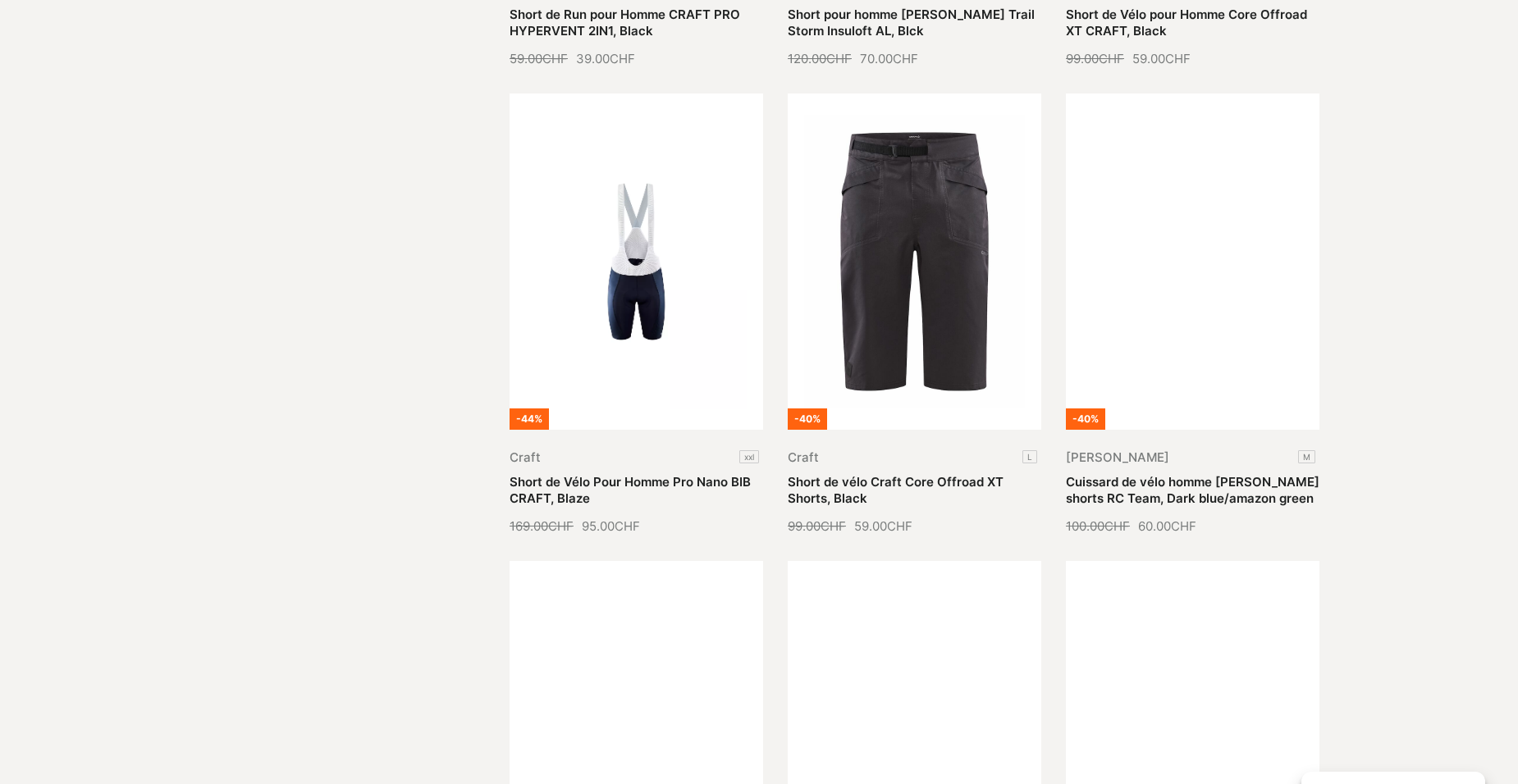
scroll to position [5083, 0]
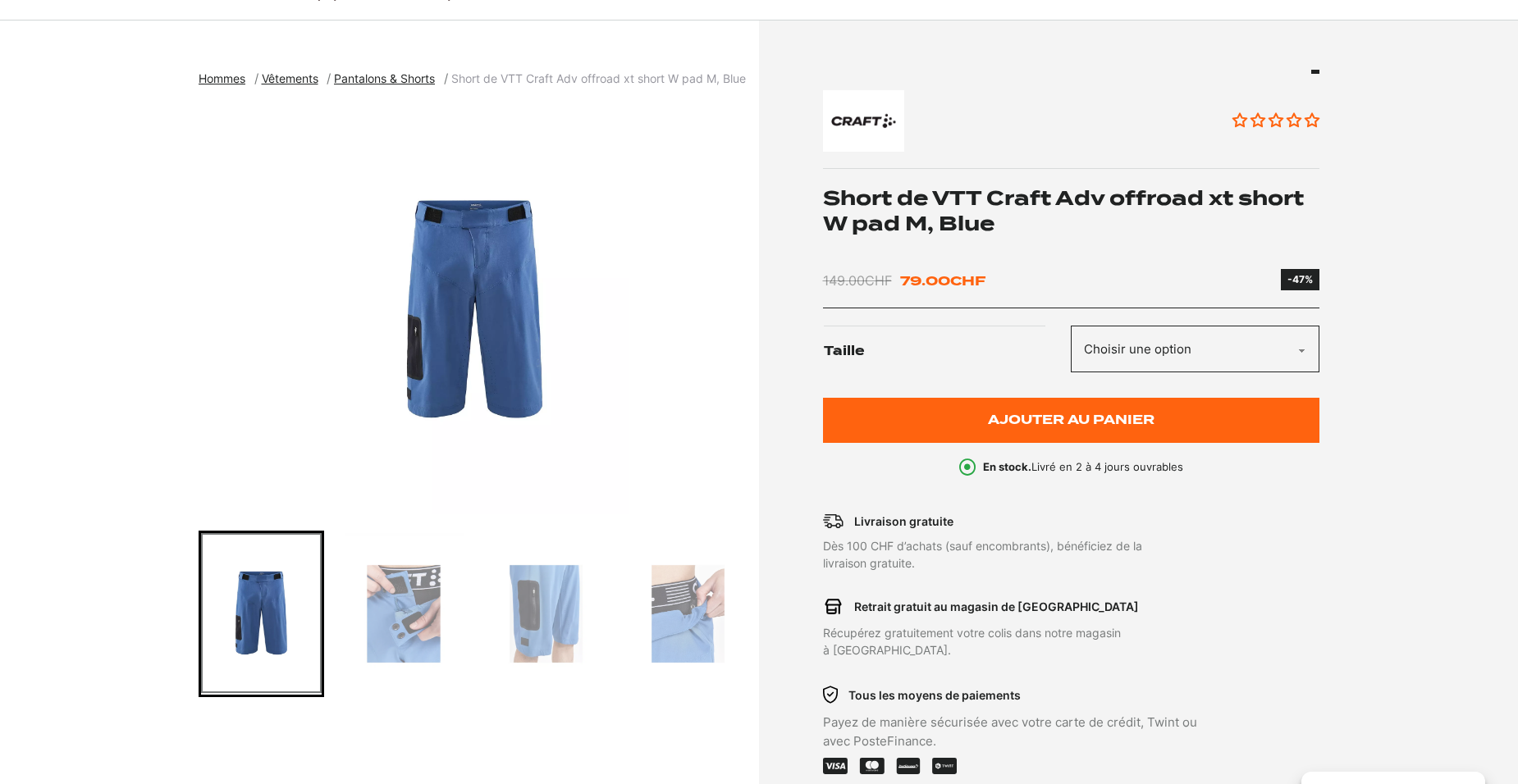
scroll to position [164, 0]
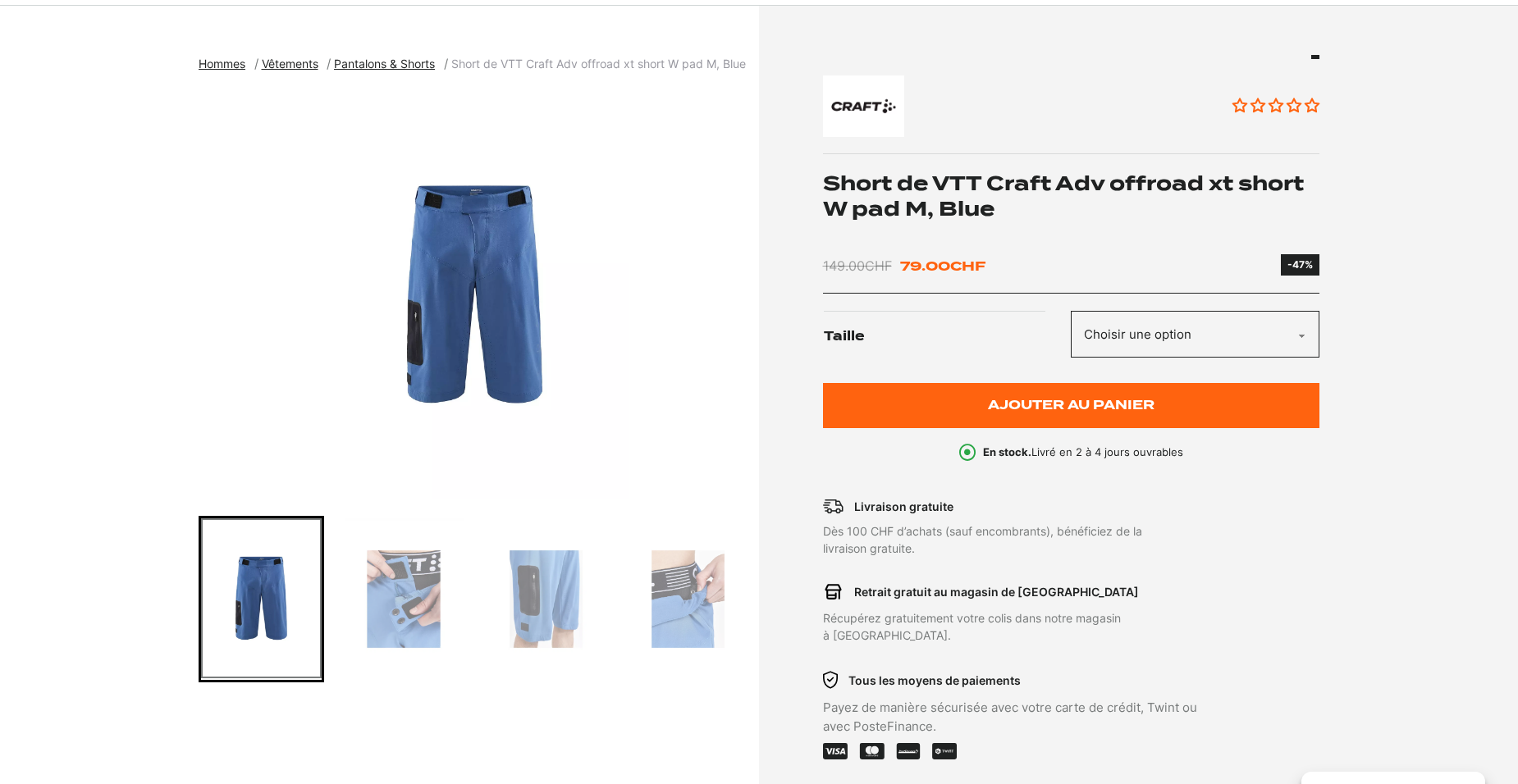
click at [424, 605] on img "Go to slide 2" at bounding box center [402, 599] width 120 height 161
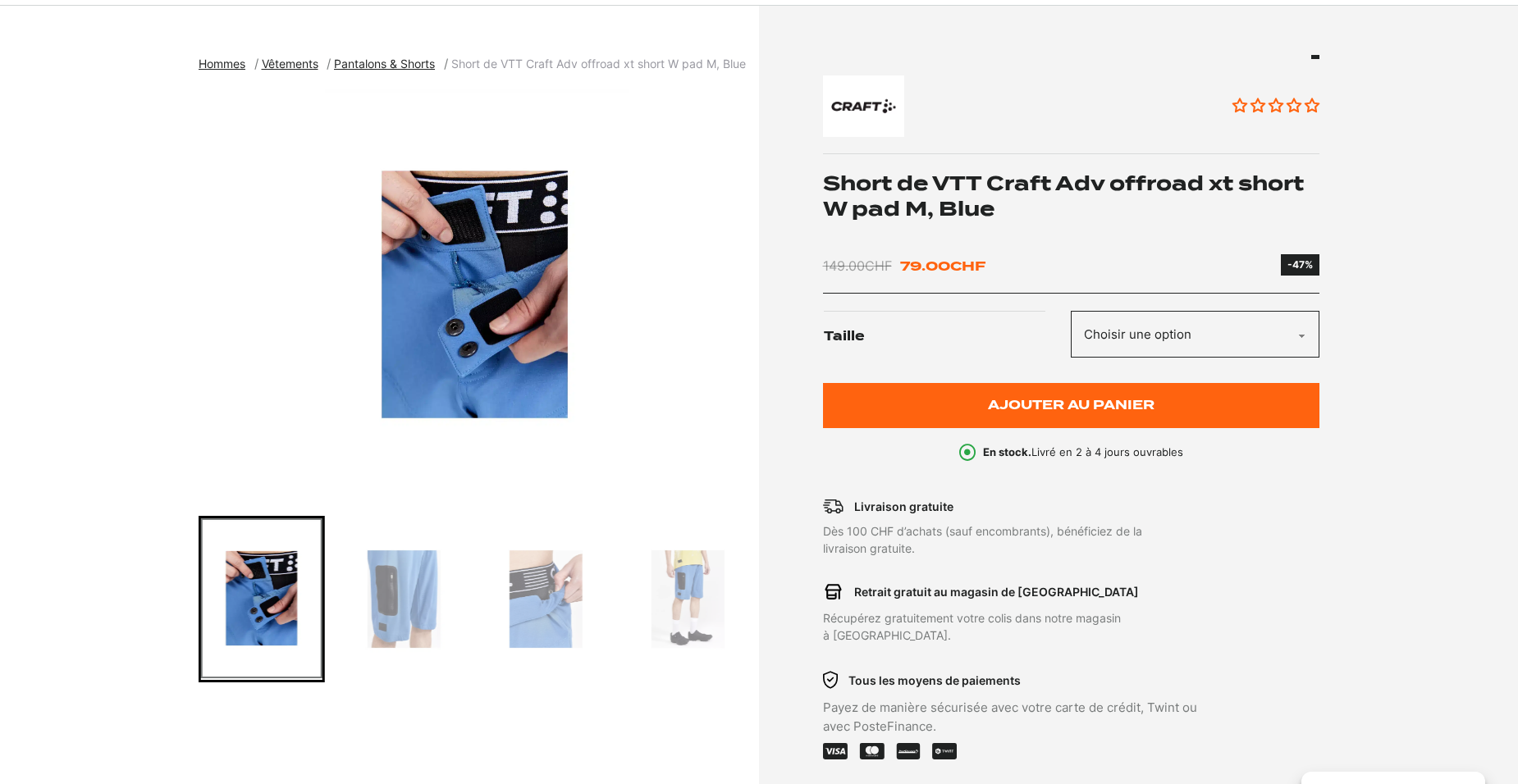
click at [427, 611] on img "Go to slide 3" at bounding box center [402, 599] width 120 height 161
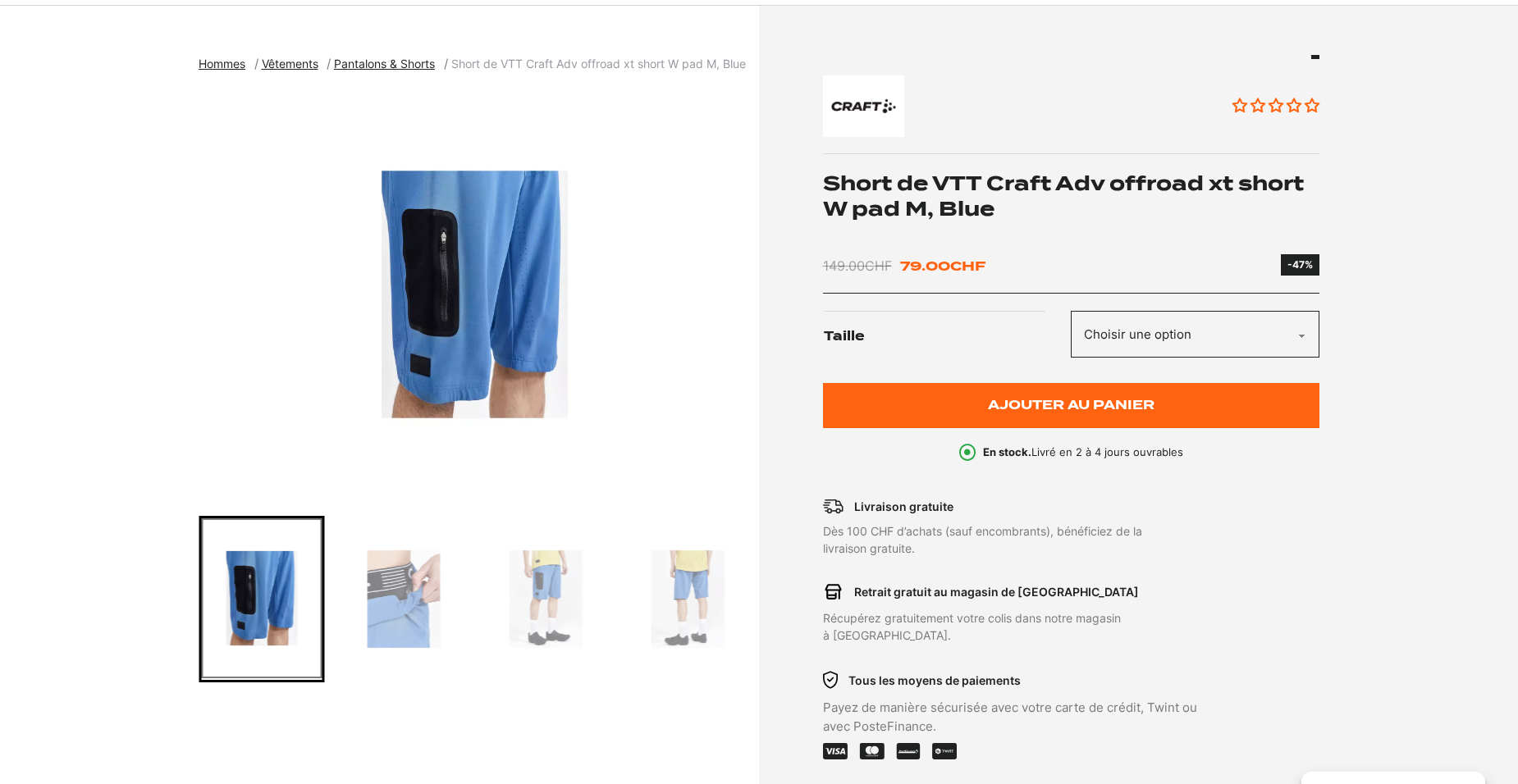
click at [427, 611] on img "Go to slide 4" at bounding box center [402, 599] width 120 height 161
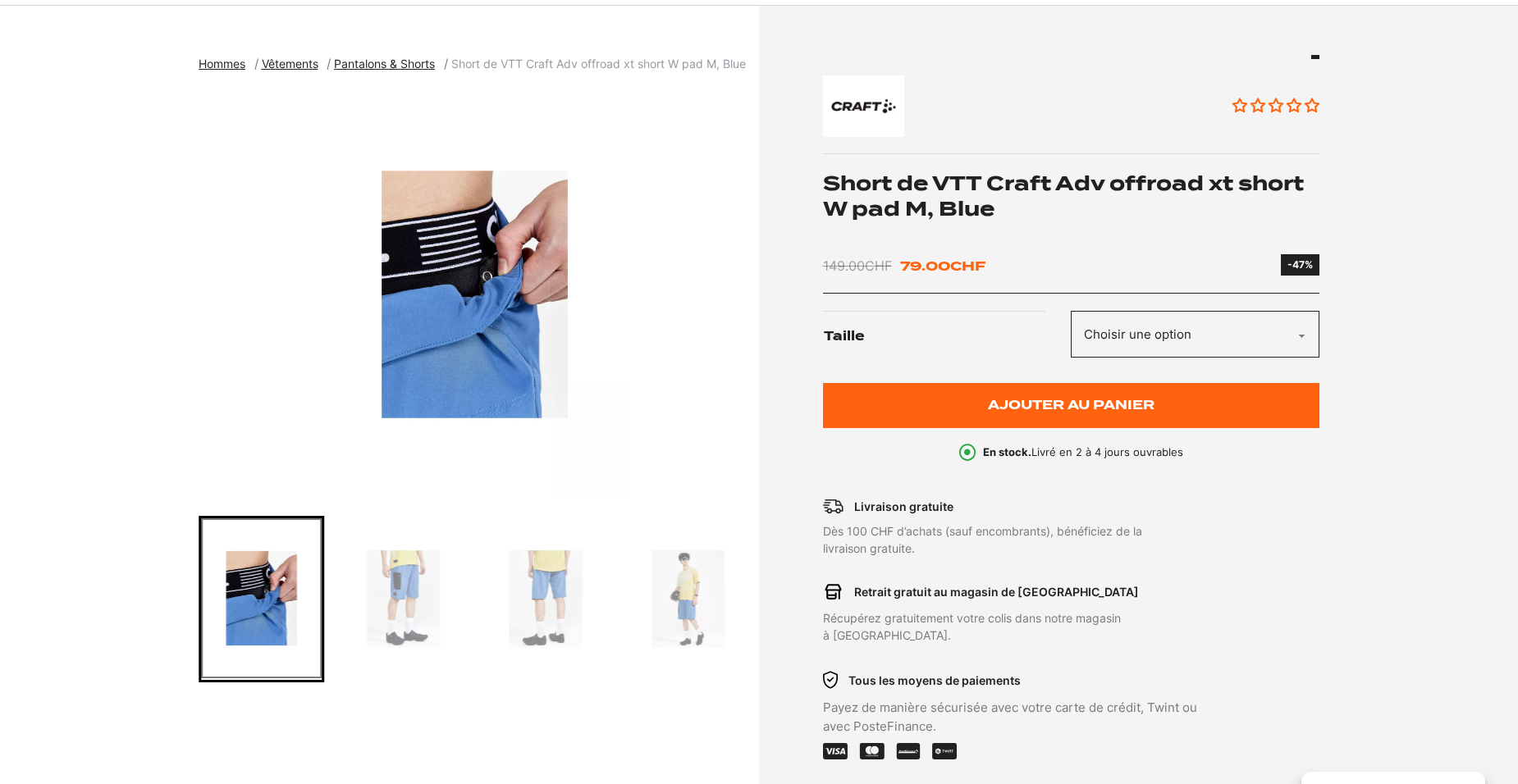
click at [427, 611] on img "Go to slide 5" at bounding box center [402, 599] width 120 height 161
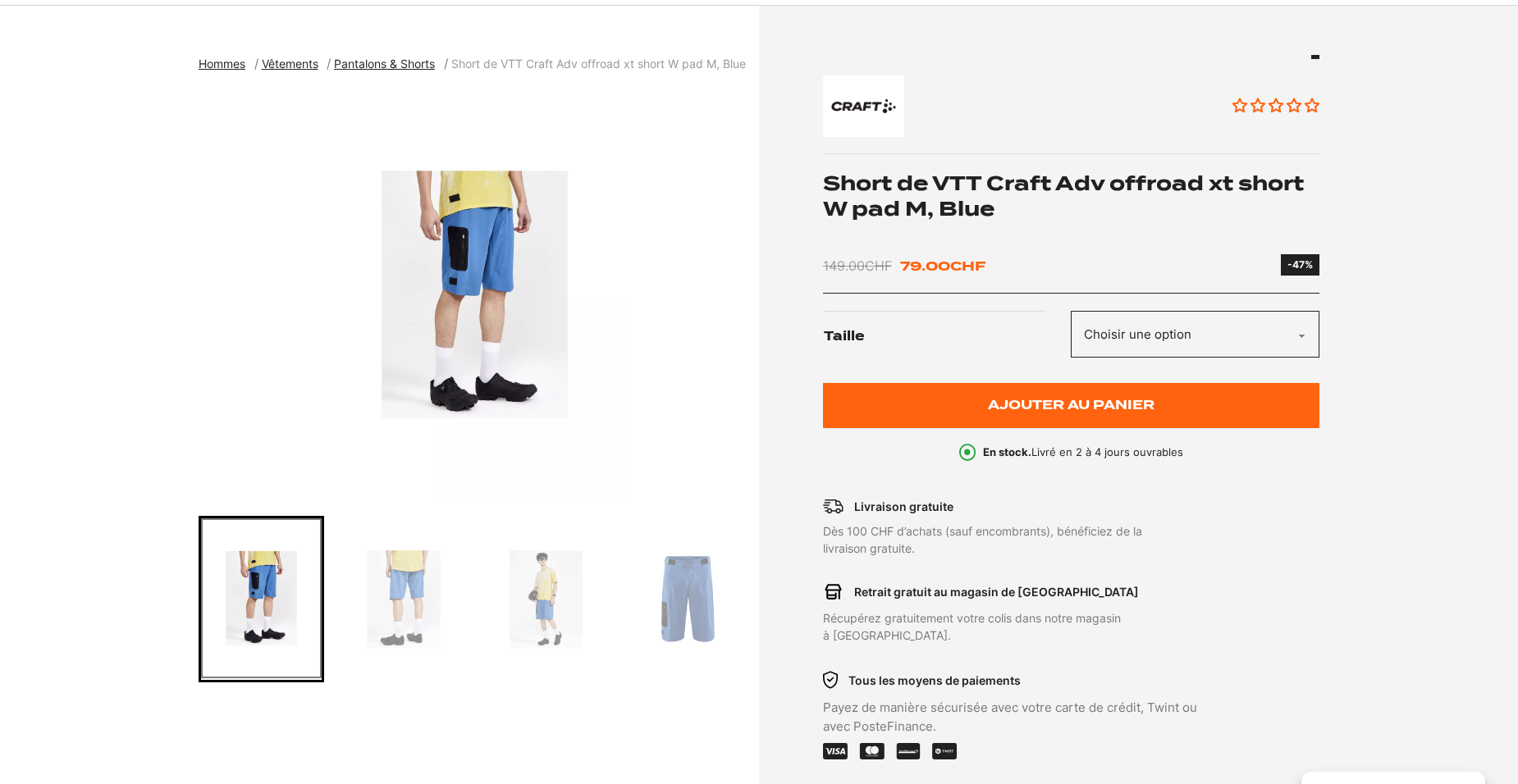
click at [427, 611] on img "Go to slide 6" at bounding box center [402, 599] width 120 height 161
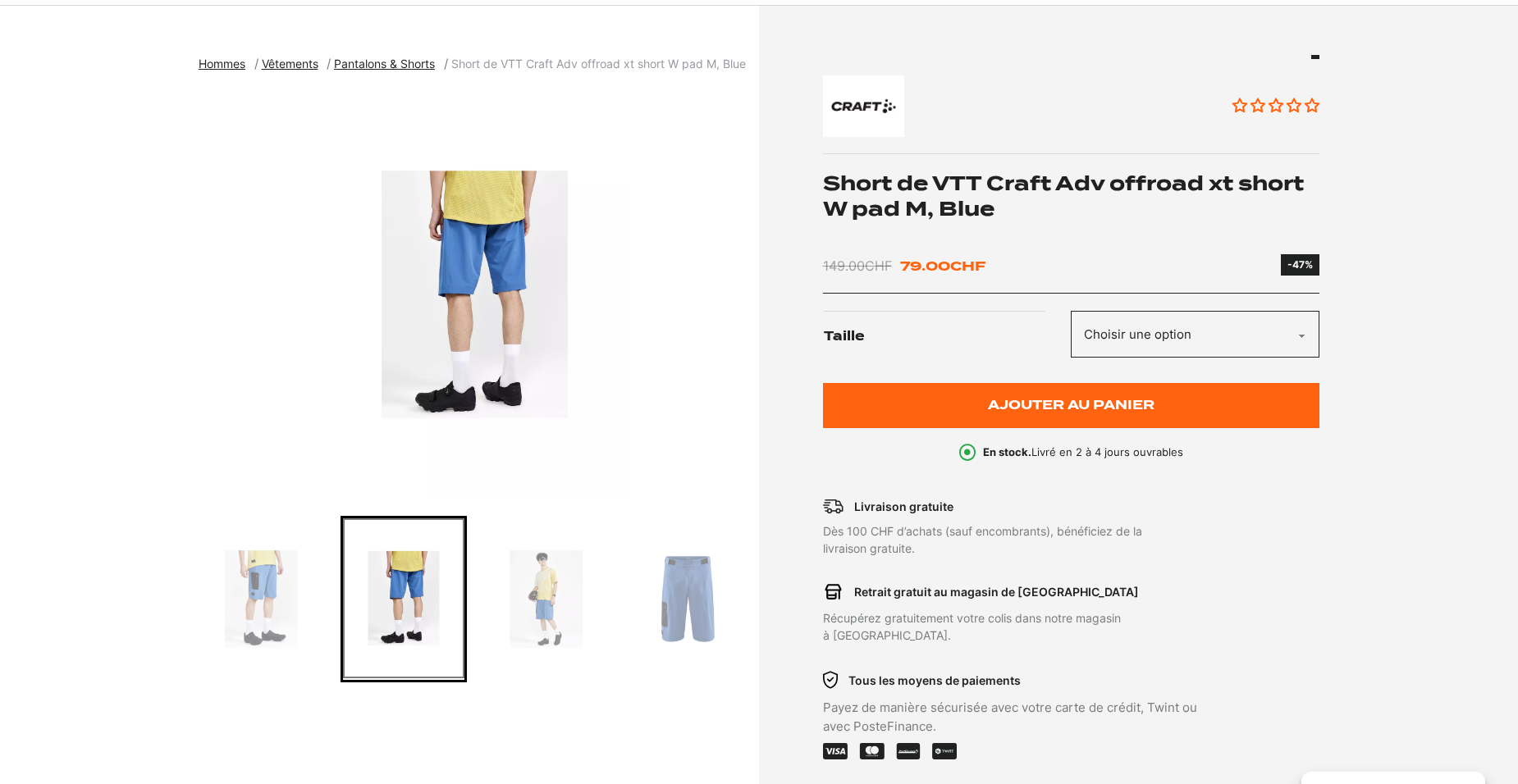
click at [427, 611] on img "Go to slide 6" at bounding box center [402, 598] width 120 height 160
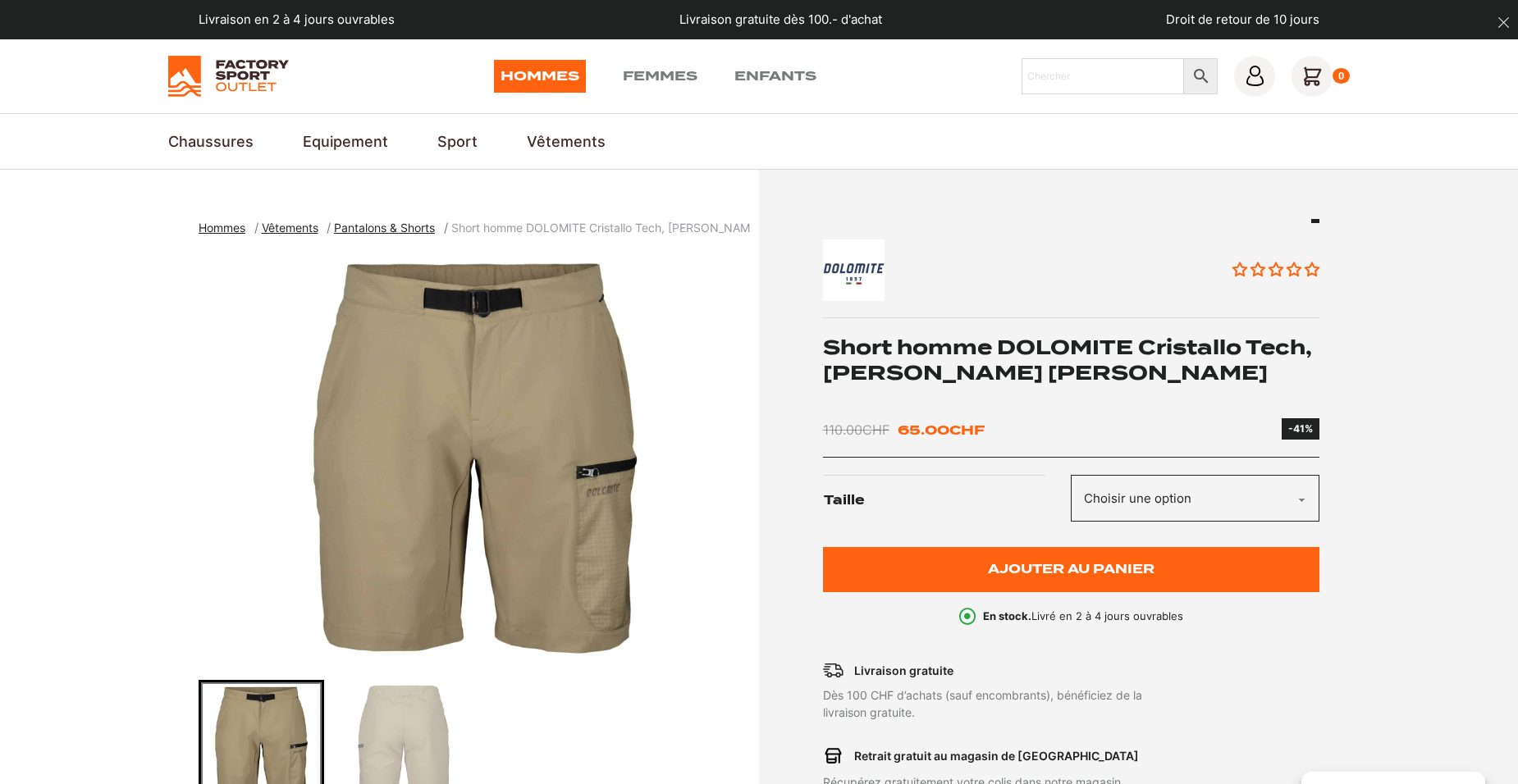
click at [443, 729] on img "Go to slide 2" at bounding box center [402, 742] width 120 height 120
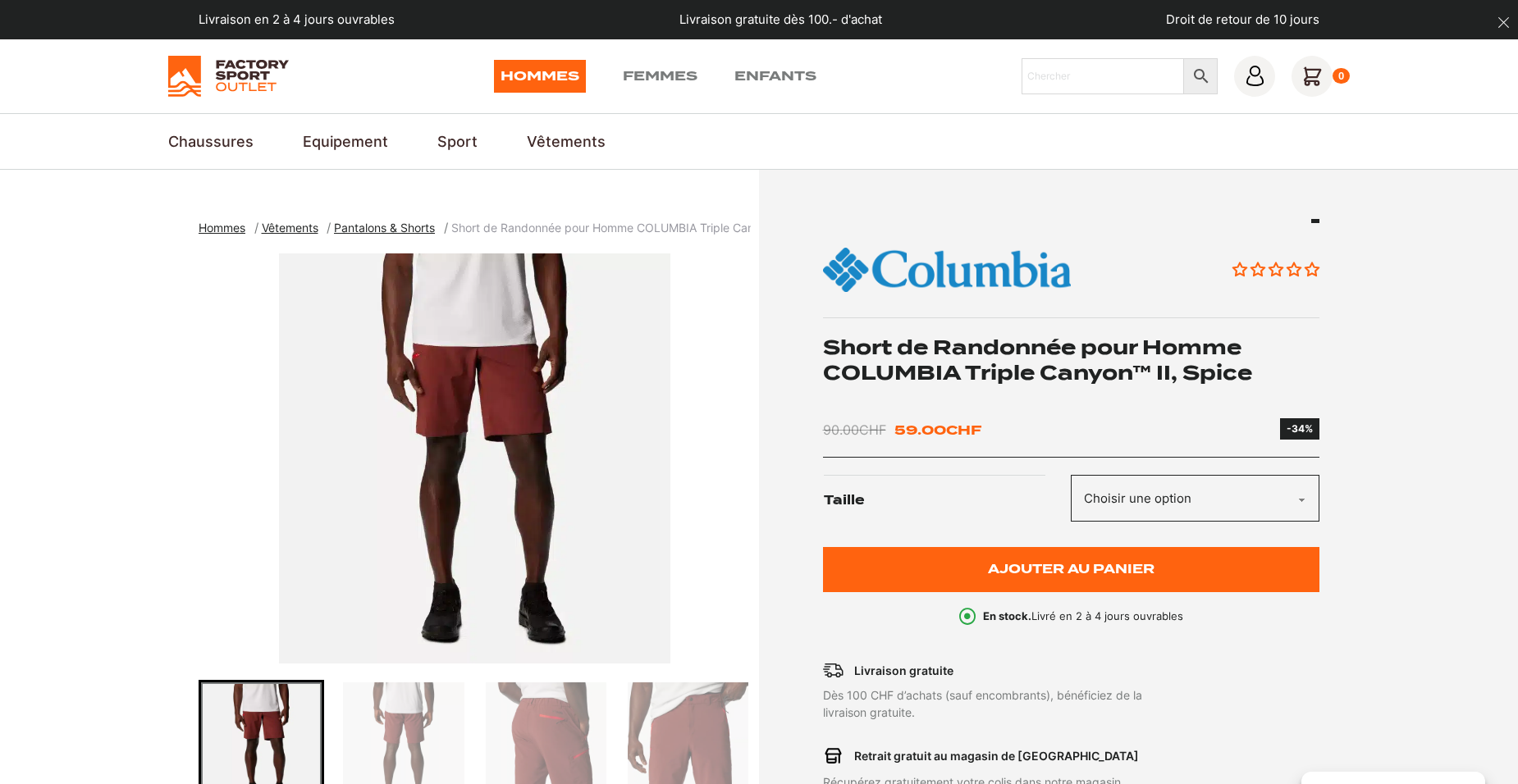
click at [413, 736] on img "Go to slide 2" at bounding box center [402, 746] width 120 height 127
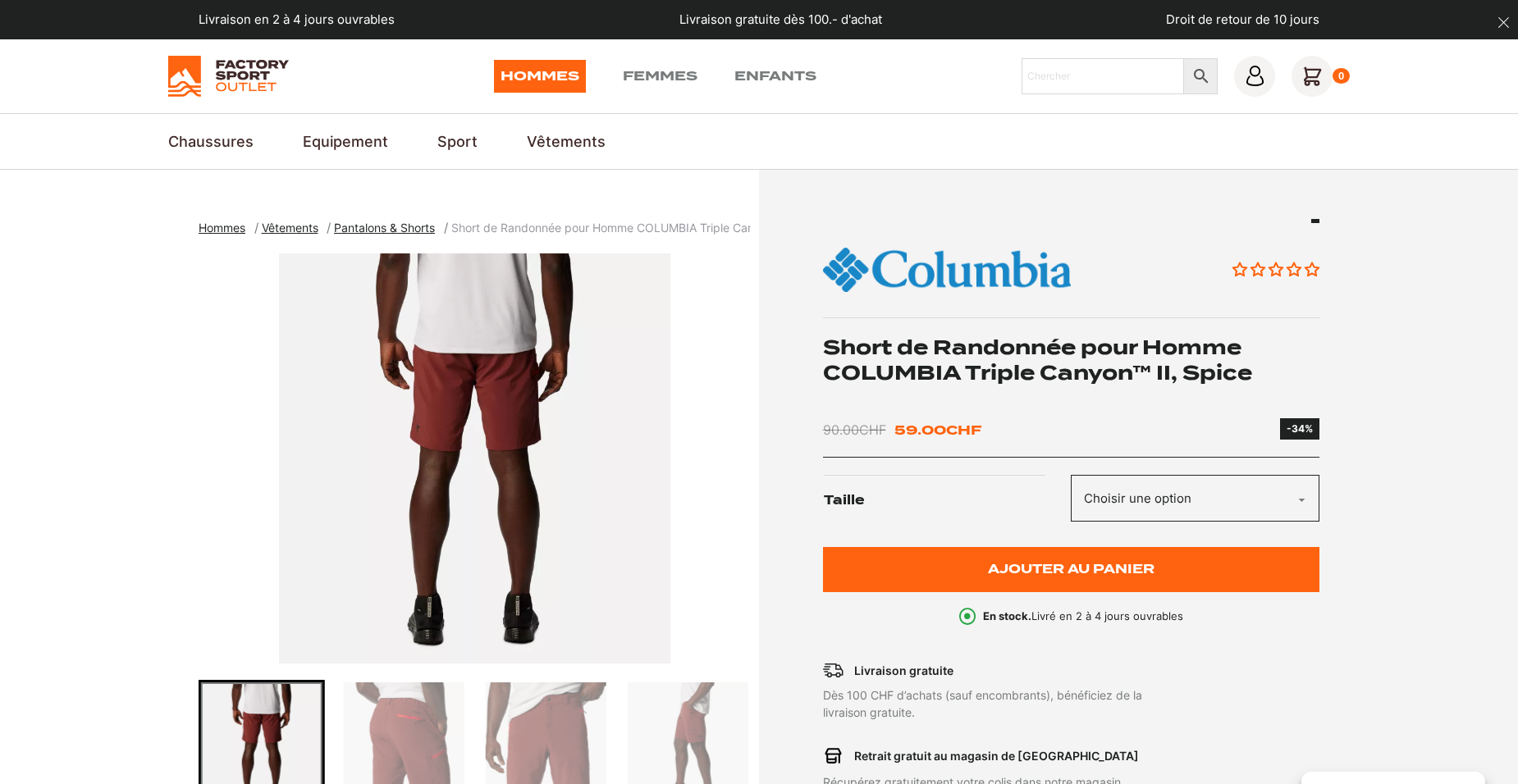
click at [416, 737] on img "Go to slide 3" at bounding box center [402, 746] width 120 height 127
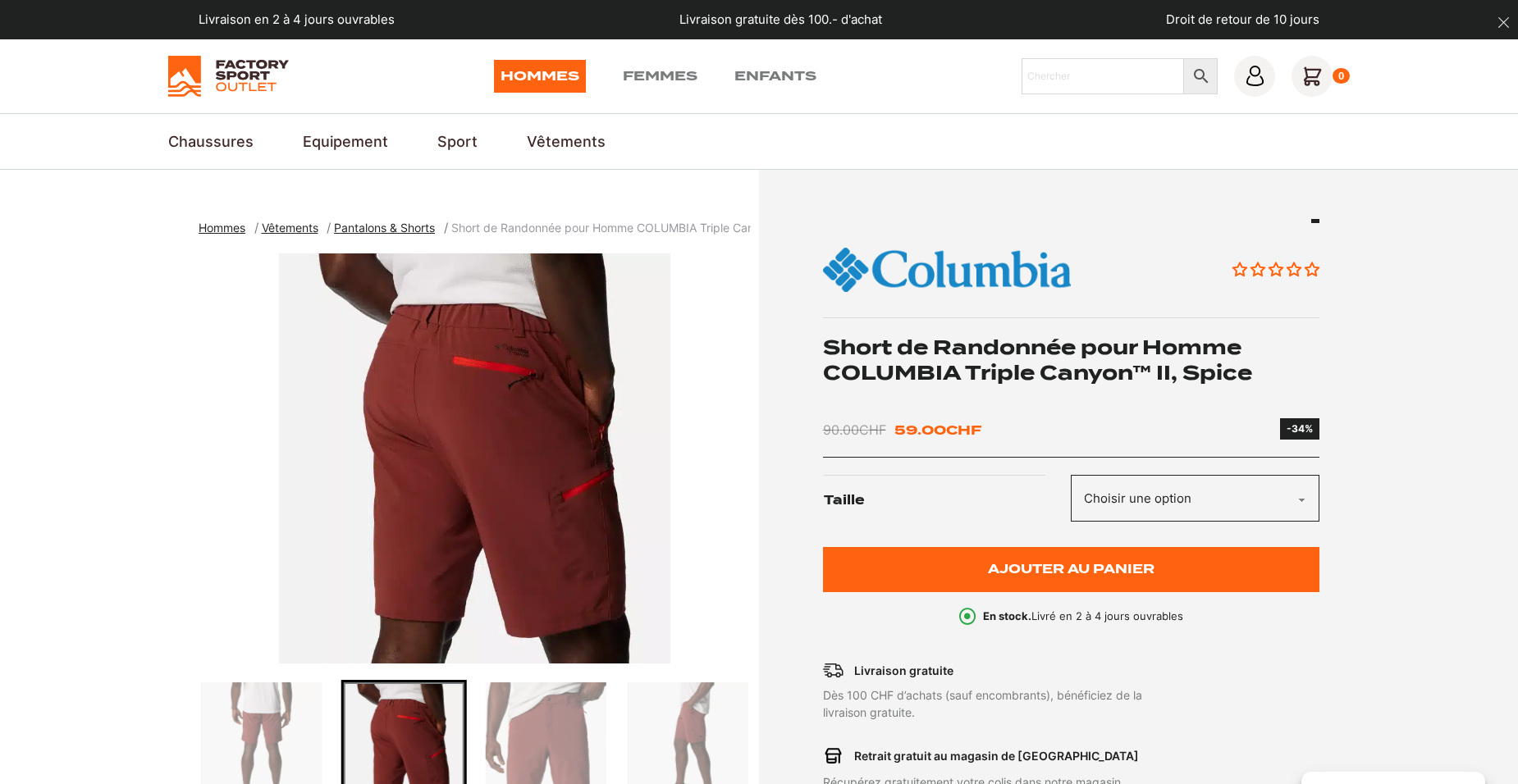
click at [530, 737] on img "Go to slide 4" at bounding box center [545, 746] width 120 height 127
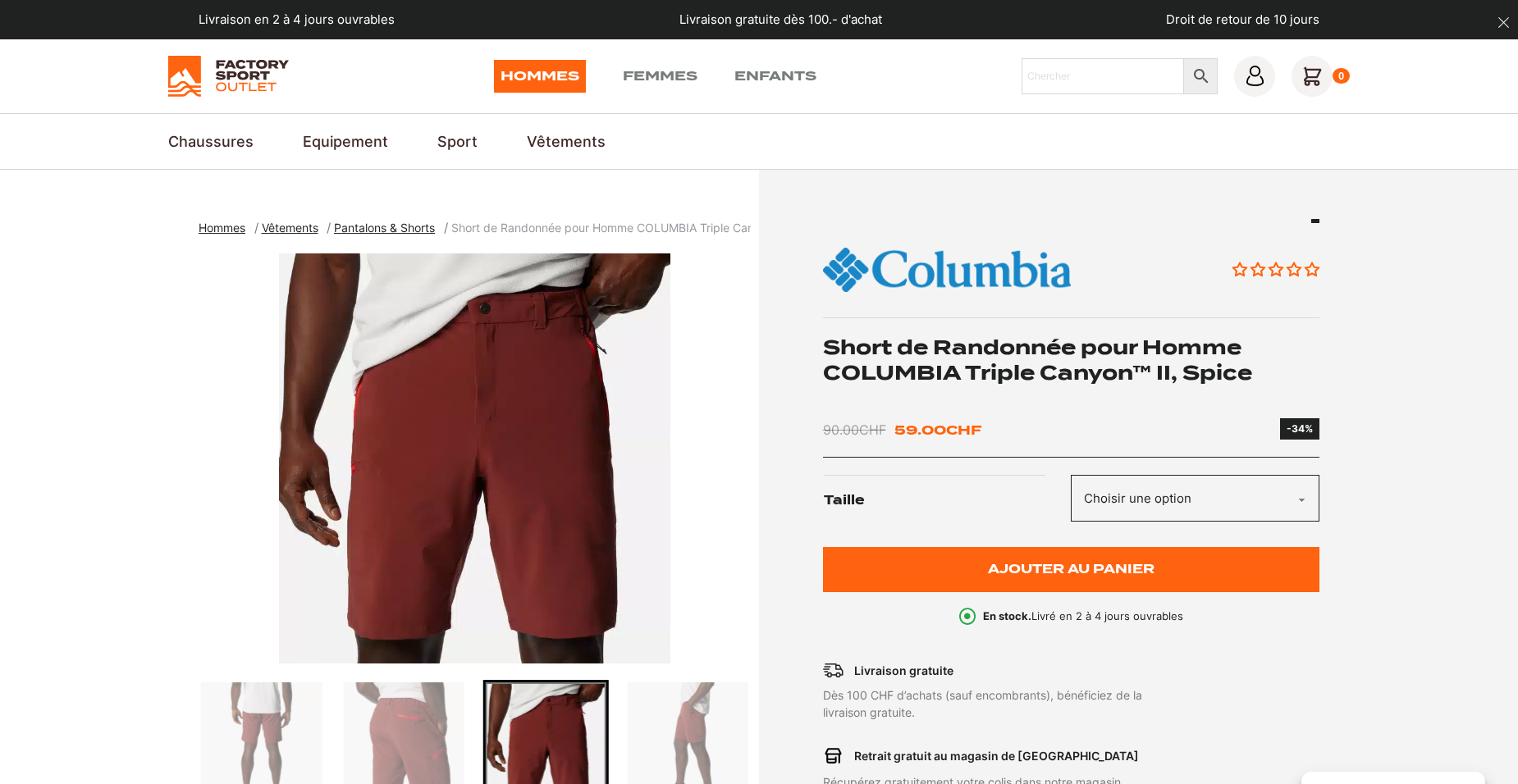
click at [711, 736] on img "Go to slide 5" at bounding box center [687, 746] width 120 height 127
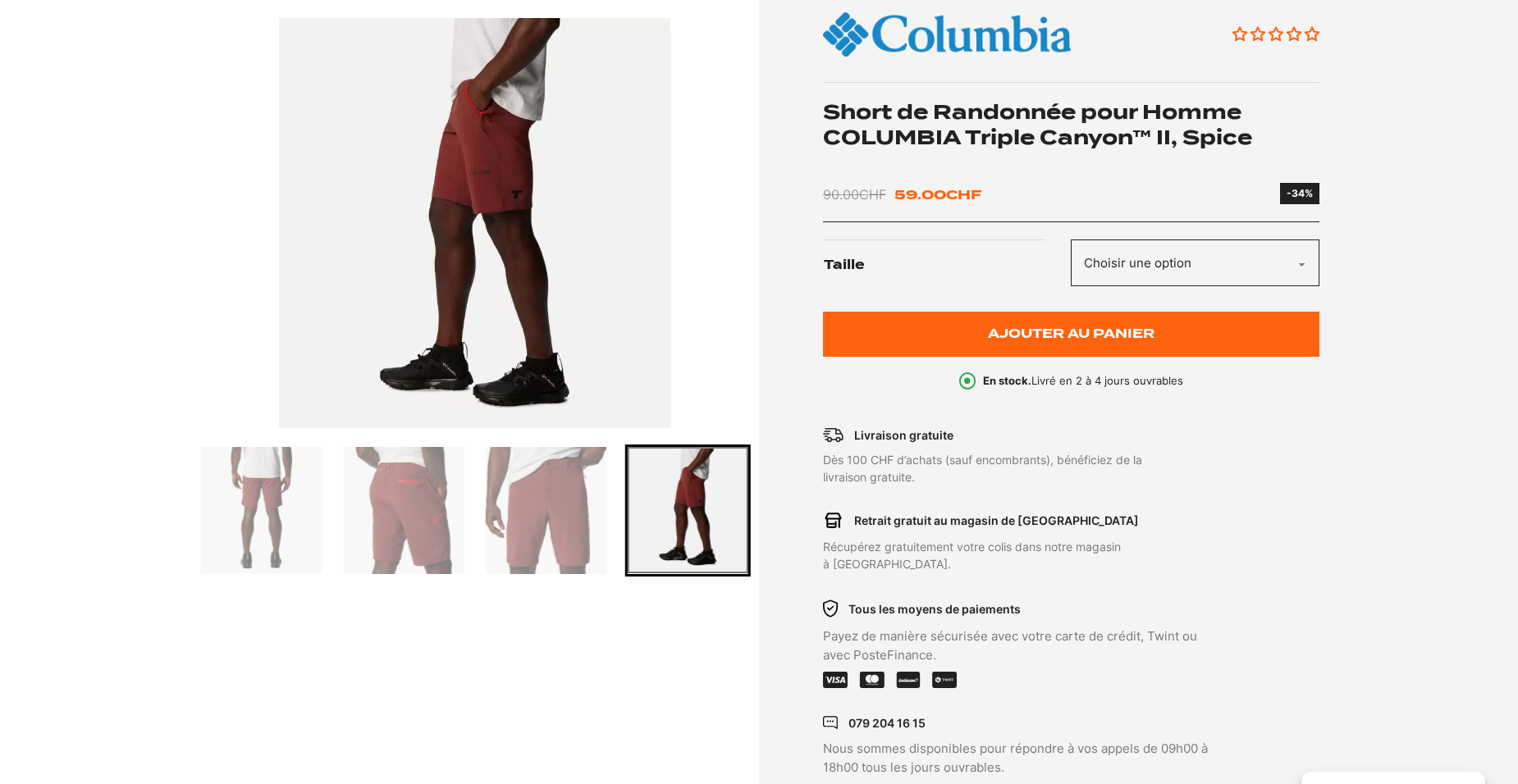
scroll to position [246, 0]
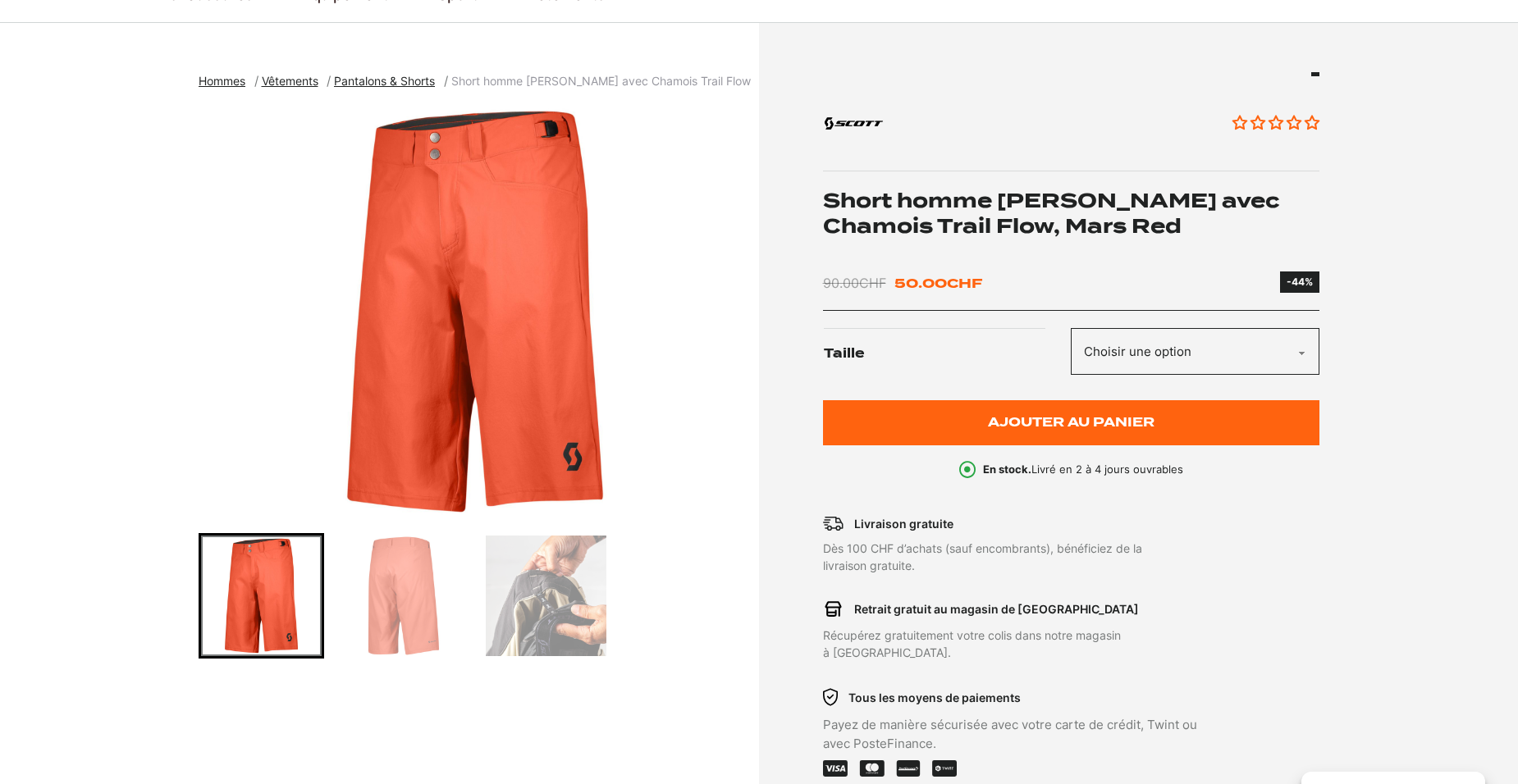
scroll to position [164, 0]
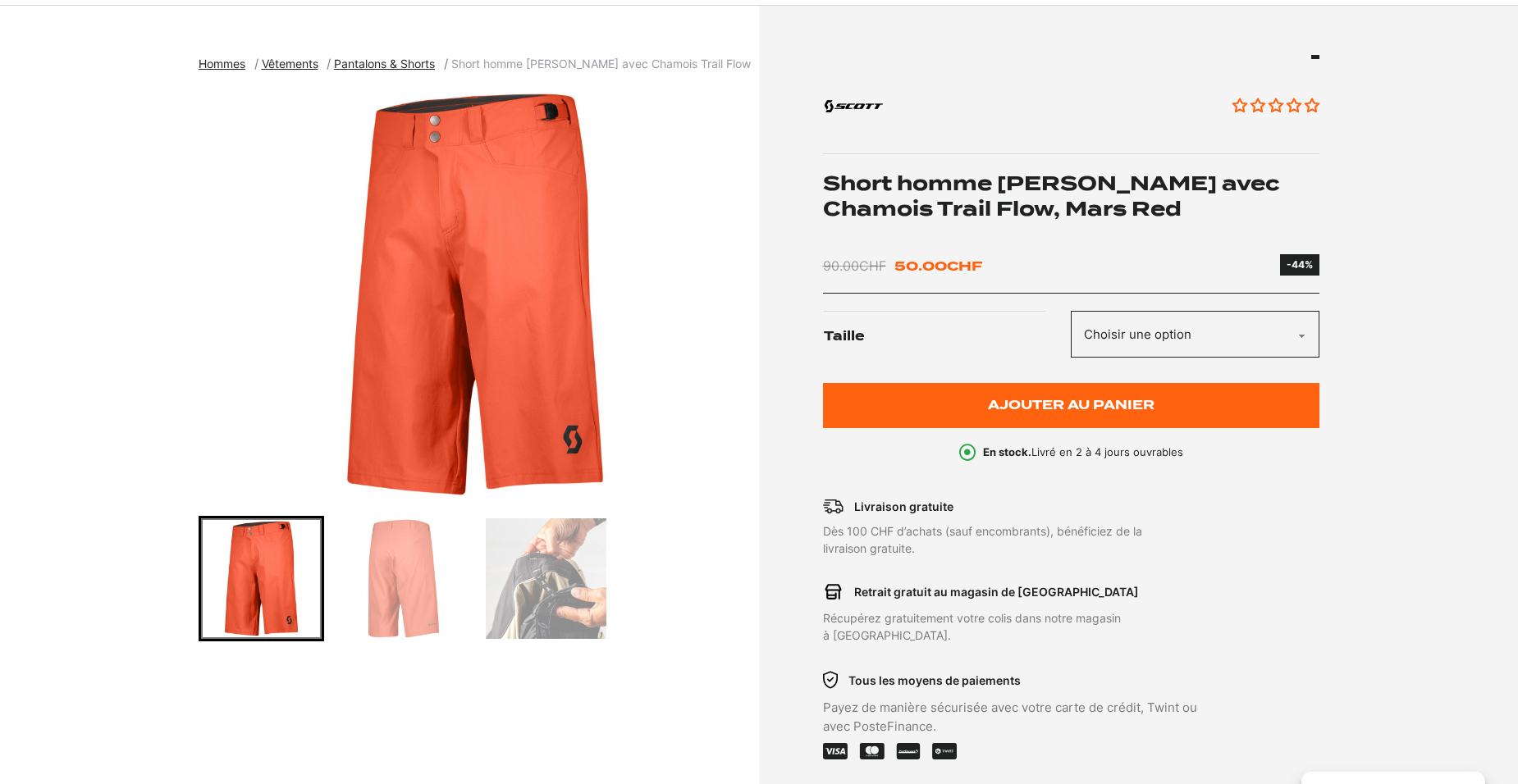
click at [431, 591] on img "Go to slide 2" at bounding box center [402, 578] width 120 height 120
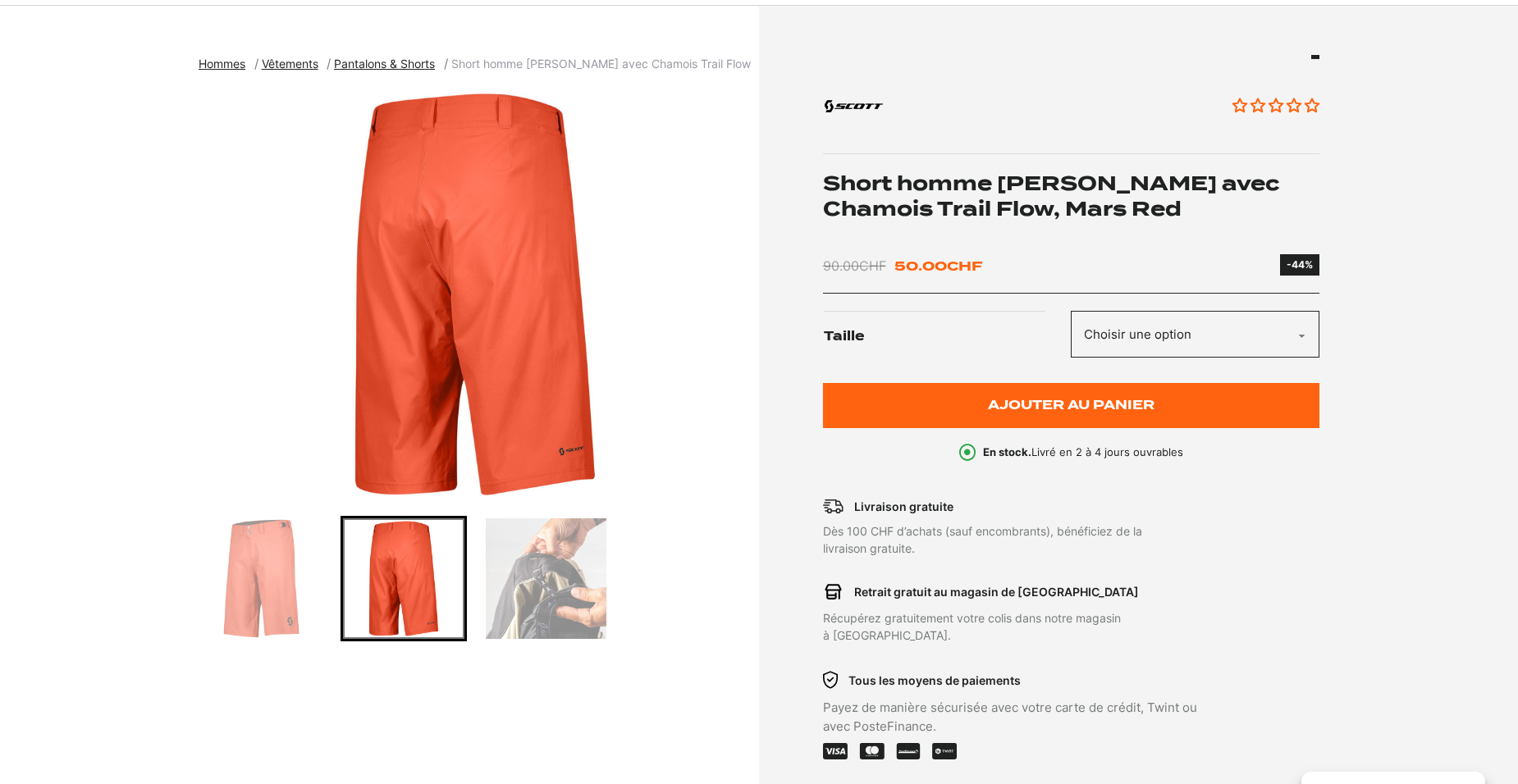
click at [522, 582] on img "Go to slide 3" at bounding box center [545, 578] width 120 height 120
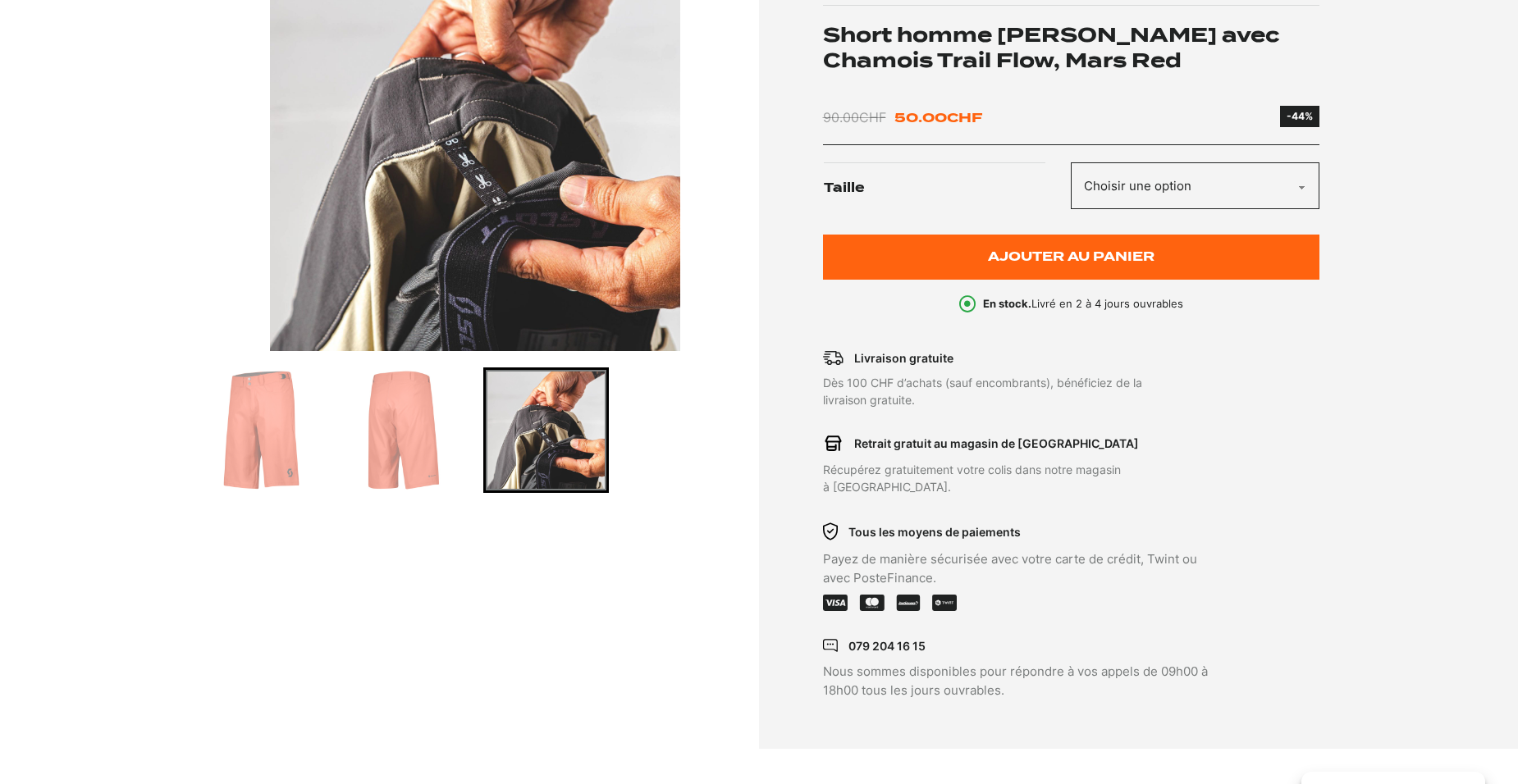
scroll to position [410, 0]
